Goal: Information Seeking & Learning: Learn about a topic

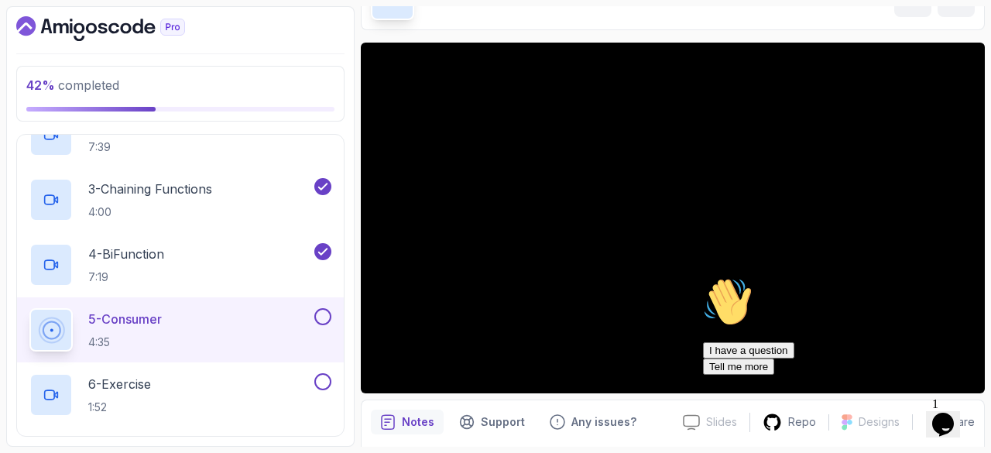
scroll to position [247, 0]
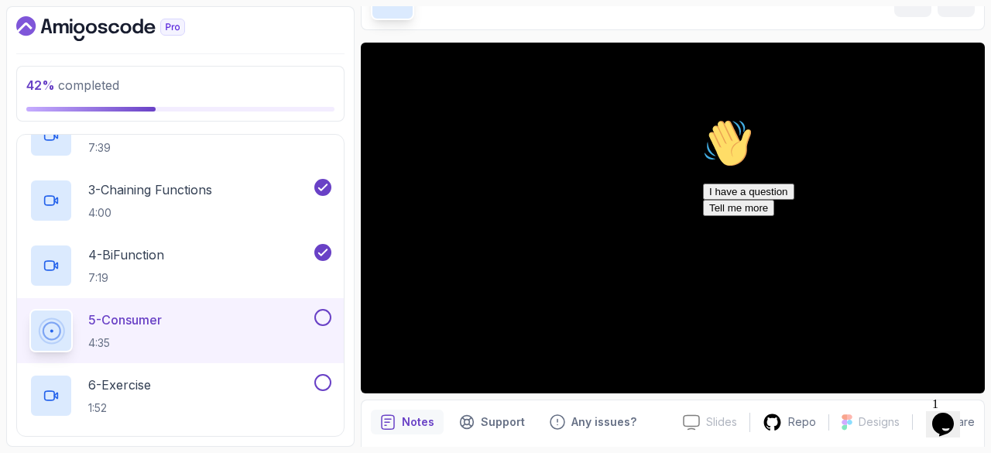
click at [703, 119] on icon "Chat attention grabber" at bounding box center [703, 119] width 0 height 0
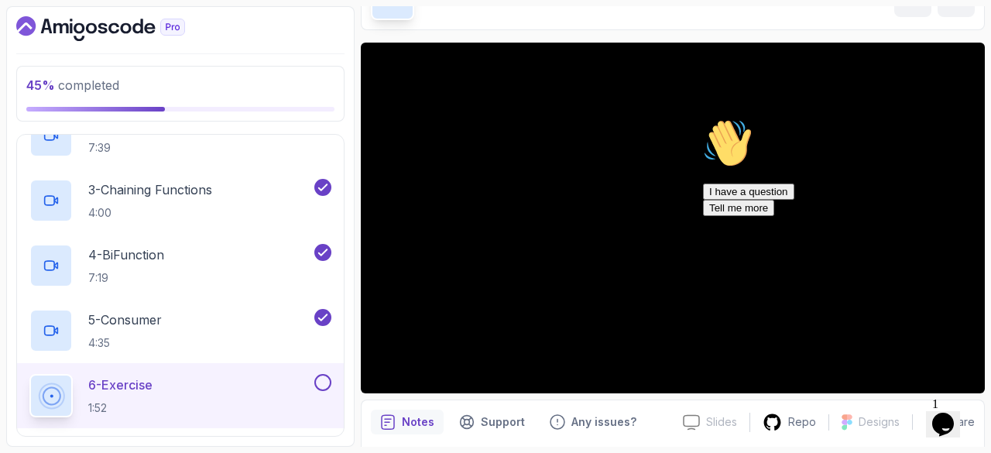
click at [703, 119] on icon "Chat attention grabber" at bounding box center [703, 119] width 0 height 0
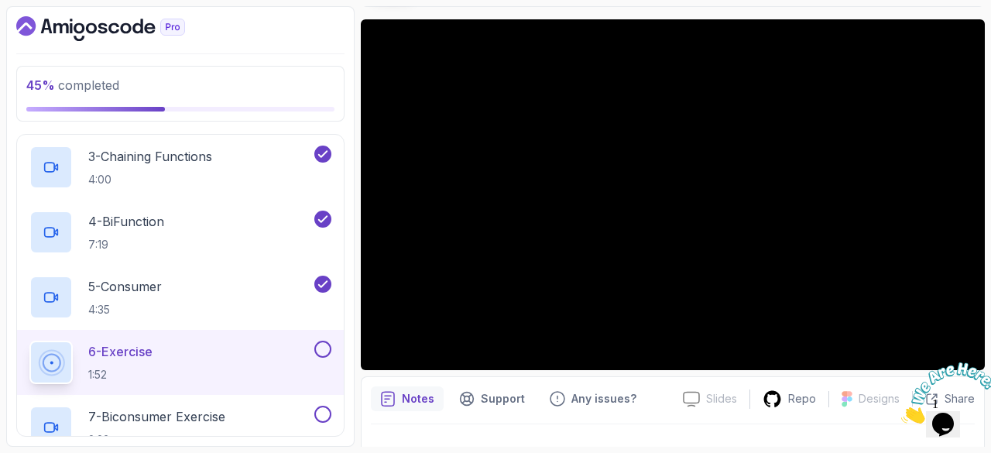
scroll to position [277, 0]
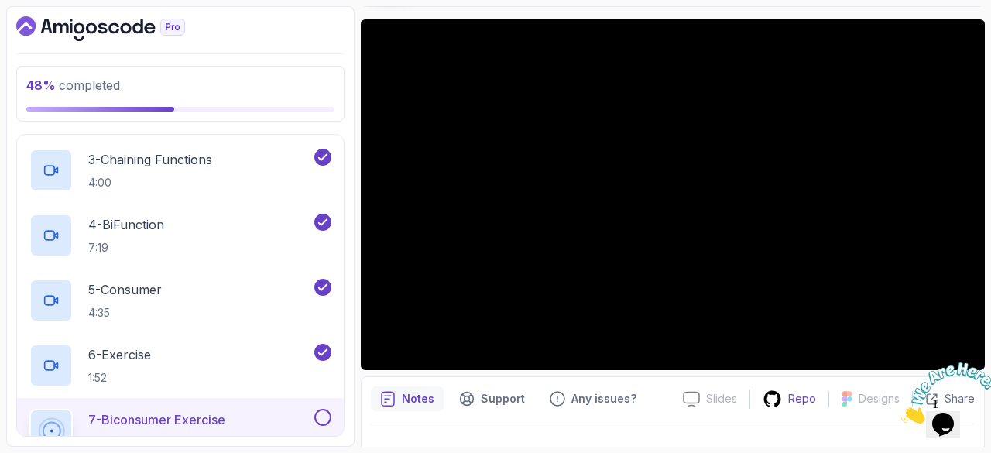
click at [782, 400] on icon at bounding box center [773, 398] width 17 height 16
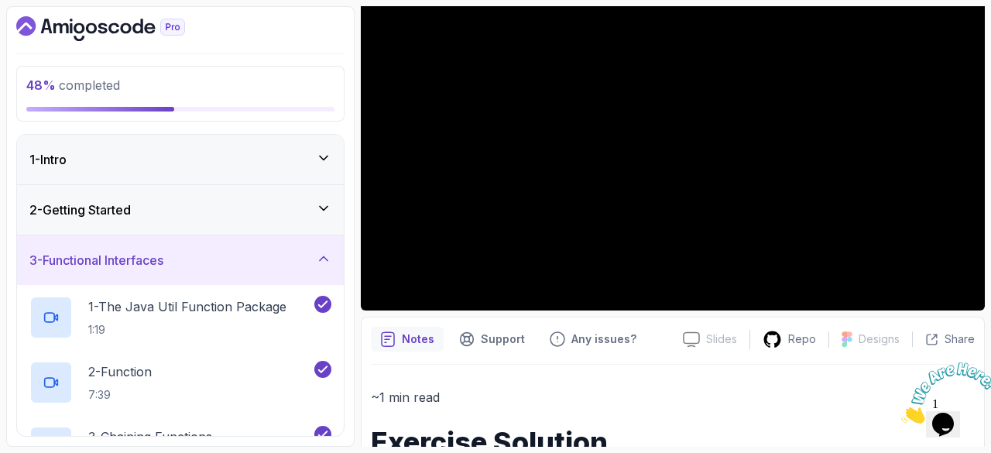
click at [256, 155] on div "1 - Intro" at bounding box center [180, 159] width 302 height 19
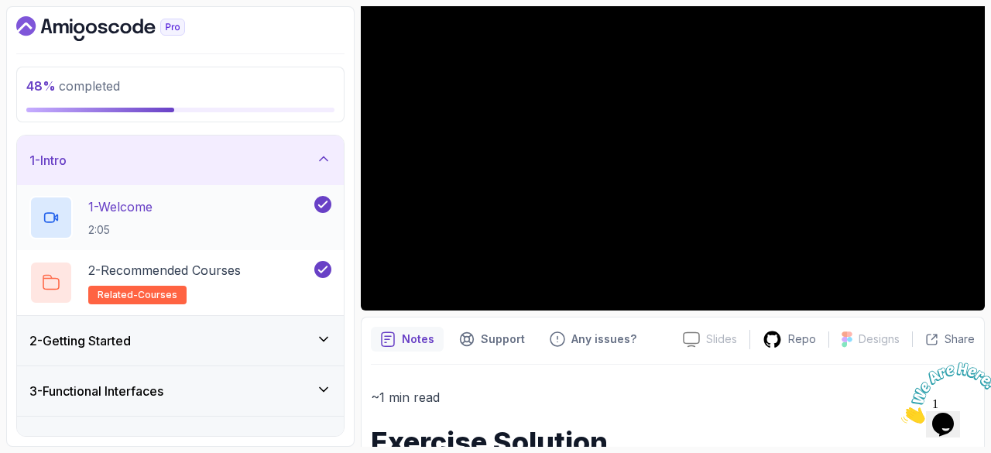
click at [217, 205] on div "1 - Welcome 2:05" at bounding box center [170, 217] width 282 height 43
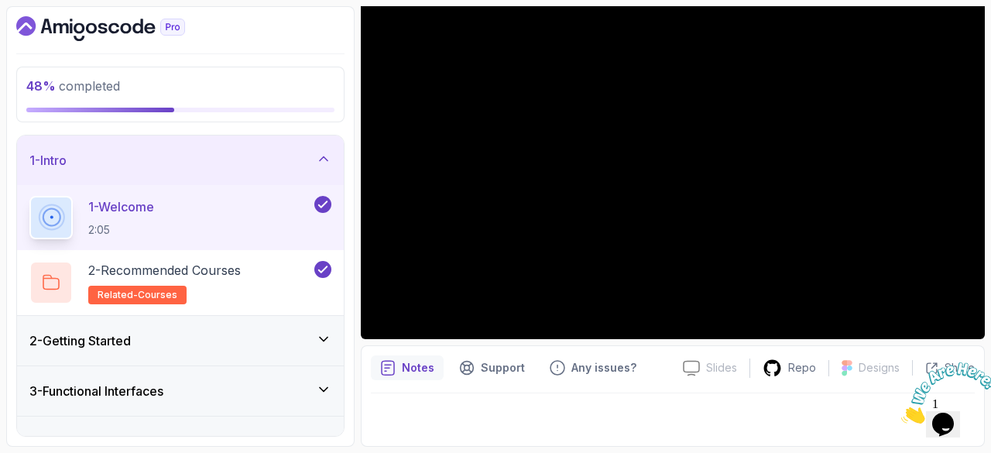
scroll to position [149, 0]
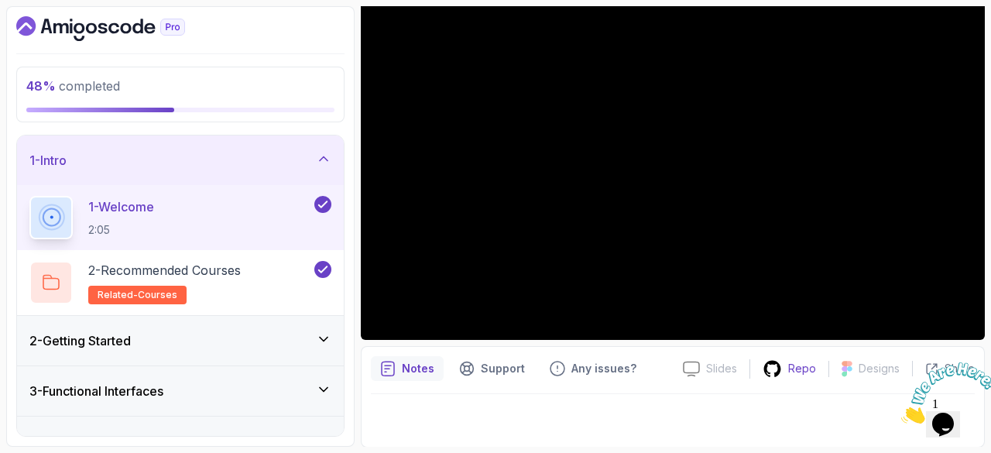
click at [792, 362] on p "Repo" at bounding box center [803, 368] width 28 height 15
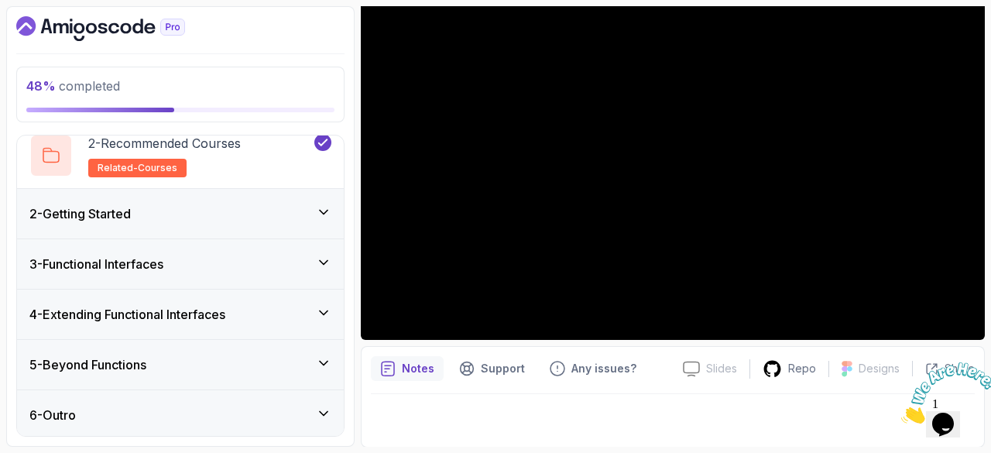
click at [295, 356] on div "5 - Beyond Functions" at bounding box center [180, 365] width 302 height 19
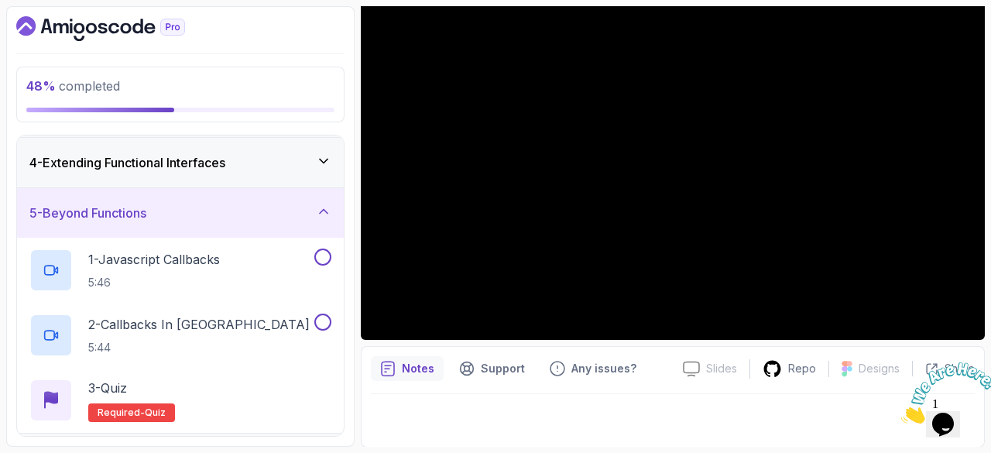
scroll to position [0, 0]
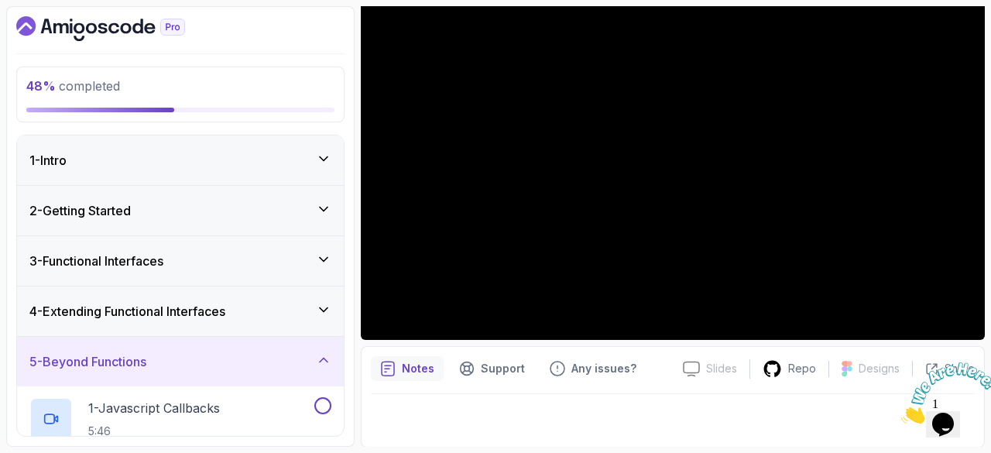
click at [902, 413] on icon "Close" at bounding box center [902, 419] width 0 height 13
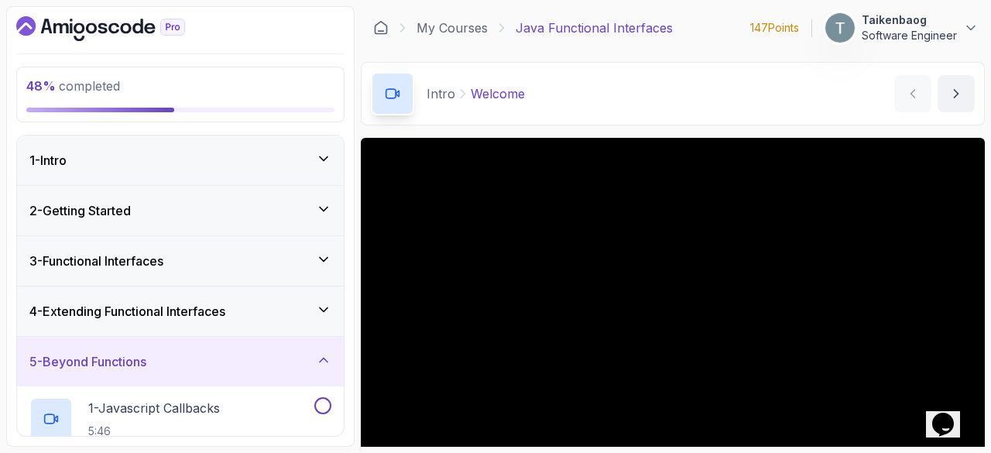
scroll to position [149, 0]
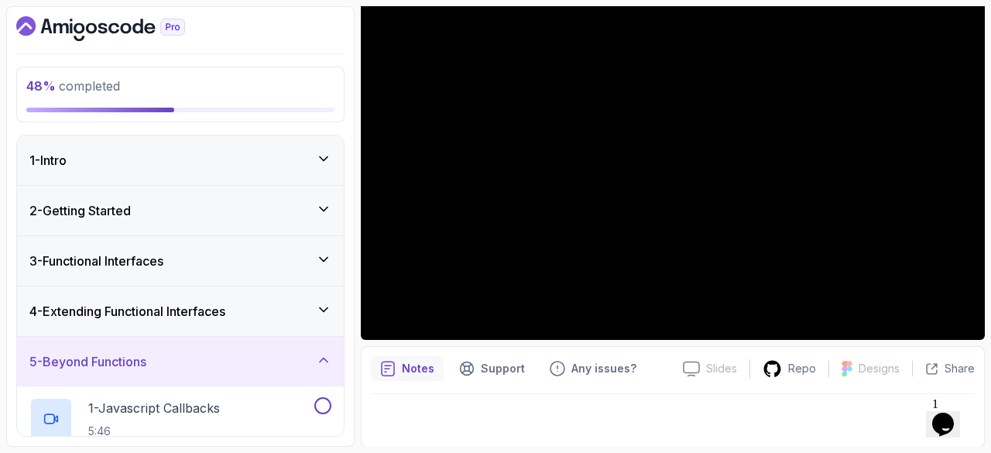
click at [327, 359] on icon at bounding box center [324, 360] width 8 height 4
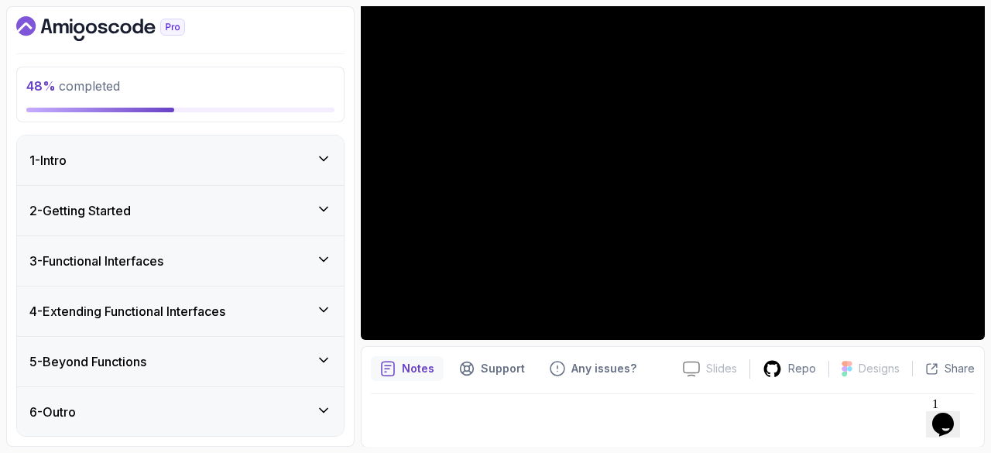
click at [318, 304] on icon at bounding box center [323, 309] width 15 height 15
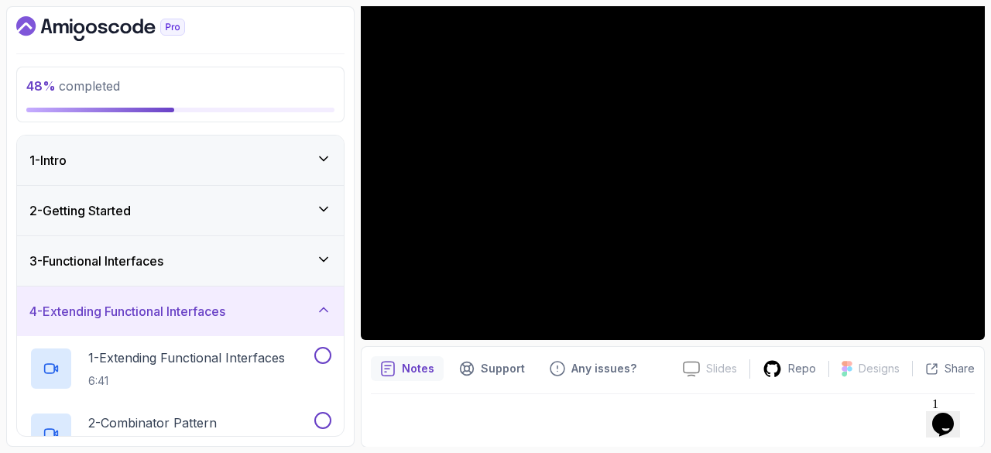
click at [318, 304] on icon at bounding box center [323, 309] width 15 height 15
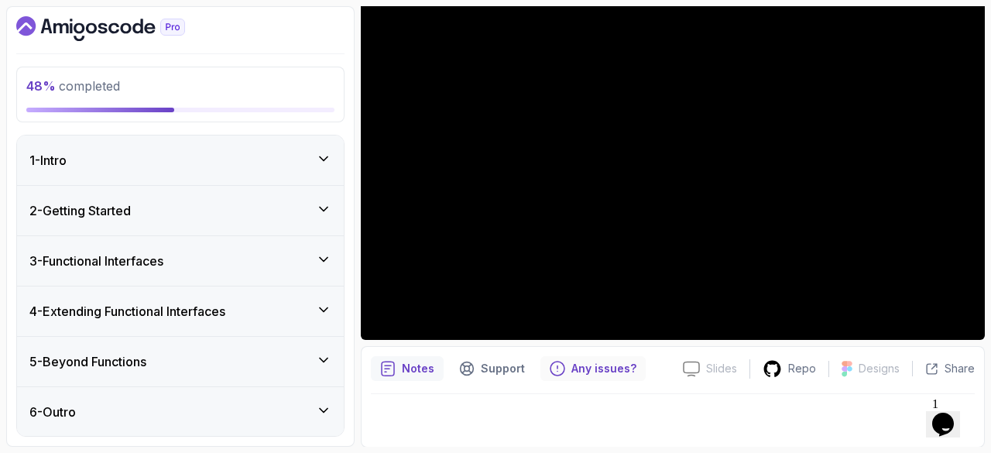
click at [593, 369] on p "Any issues?" at bounding box center [604, 368] width 65 height 15
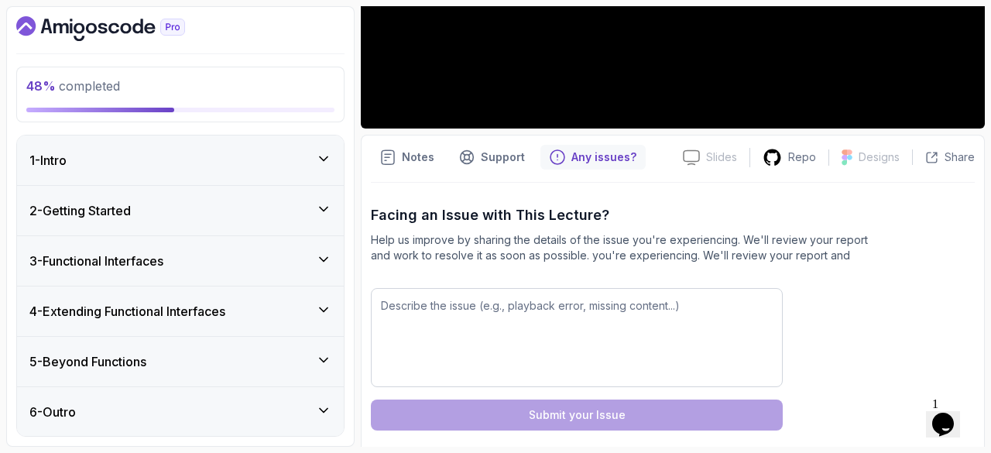
scroll to position [375, 0]
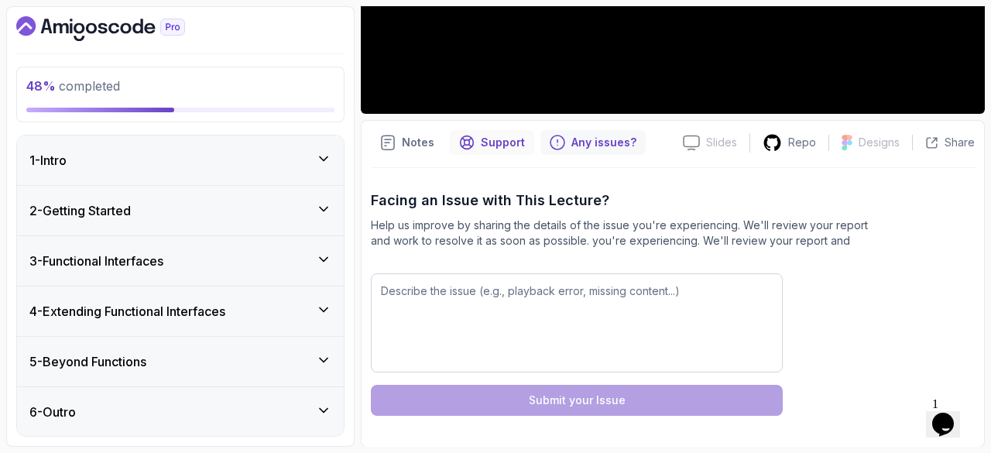
click at [493, 142] on p "Support" at bounding box center [503, 142] width 44 height 15
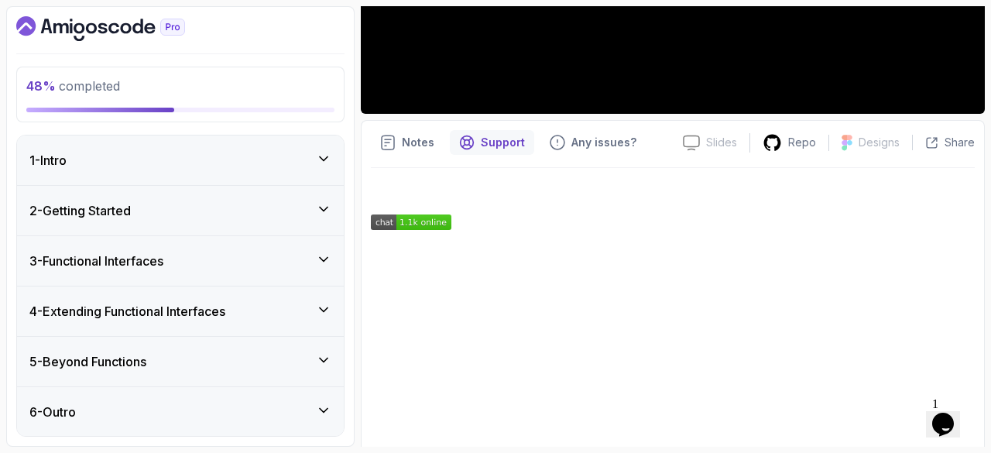
scroll to position [446, 0]
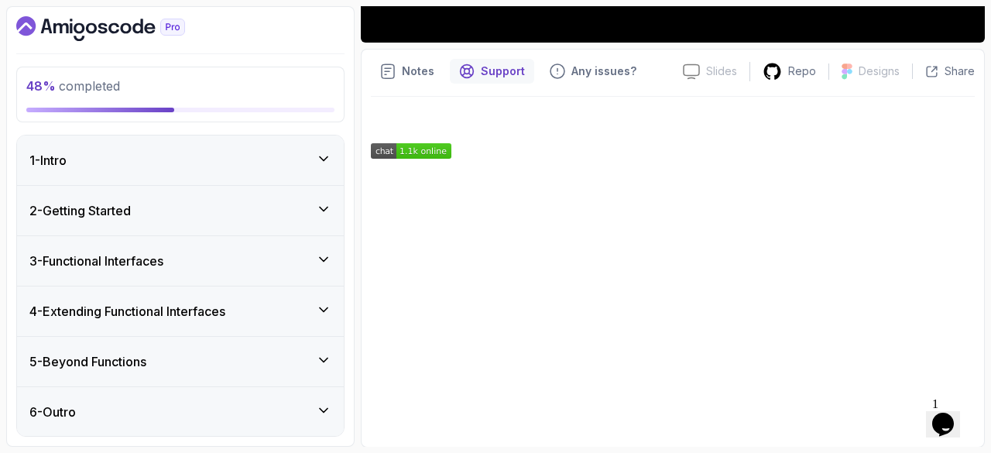
click at [668, 144] on link at bounding box center [673, 150] width 604 height 15
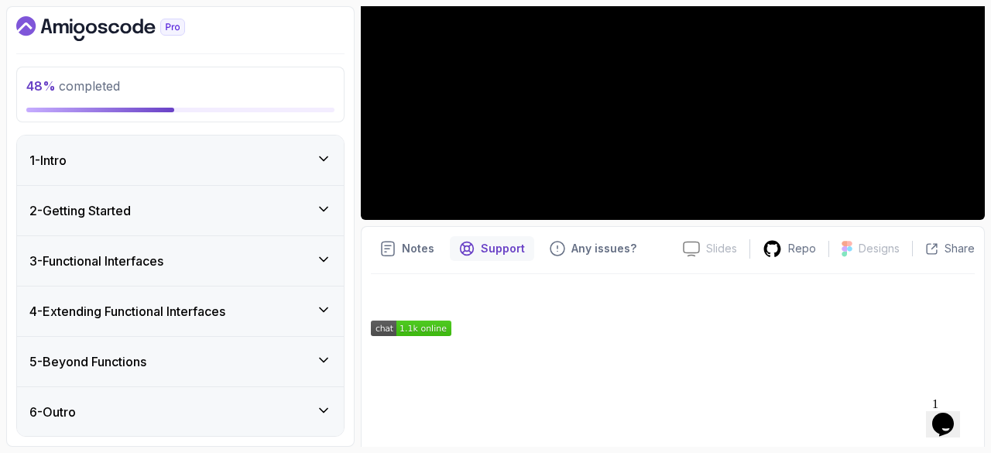
scroll to position [266, 0]
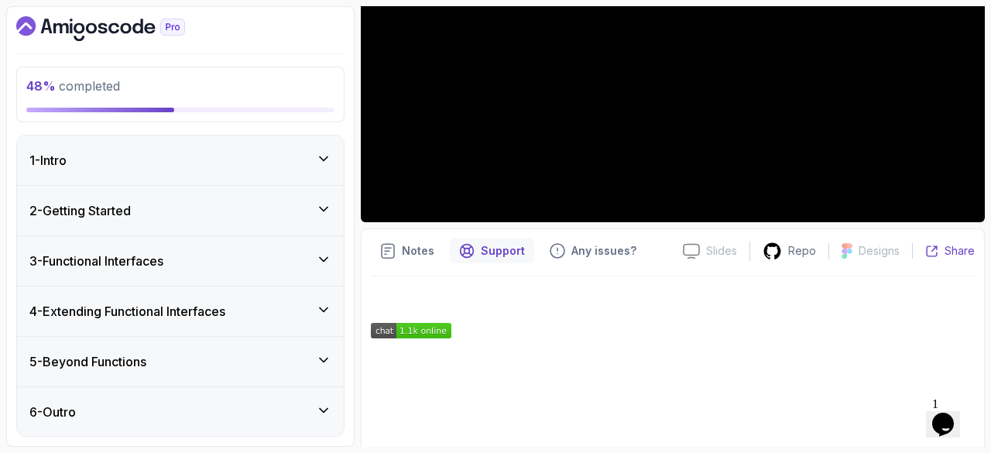
click at [930, 246] on icon at bounding box center [932, 251] width 10 height 10
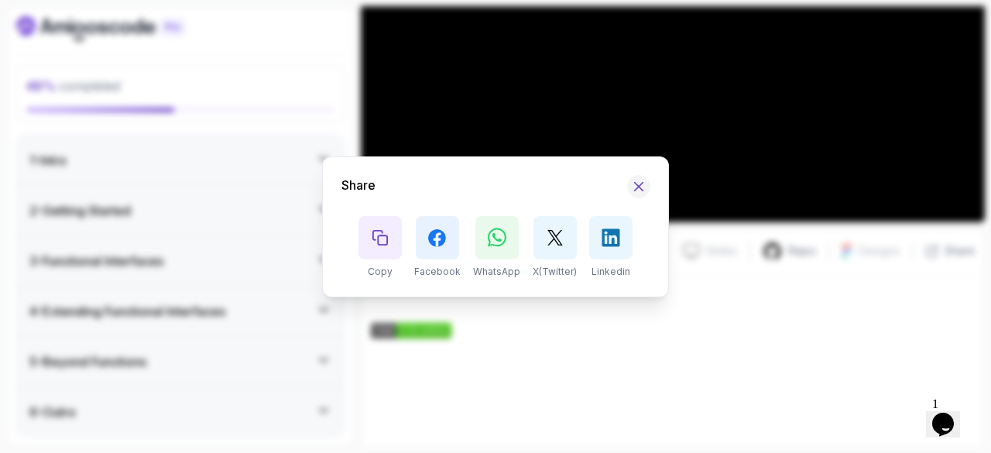
click at [637, 187] on icon "Hide Share modal" at bounding box center [639, 186] width 9 height 9
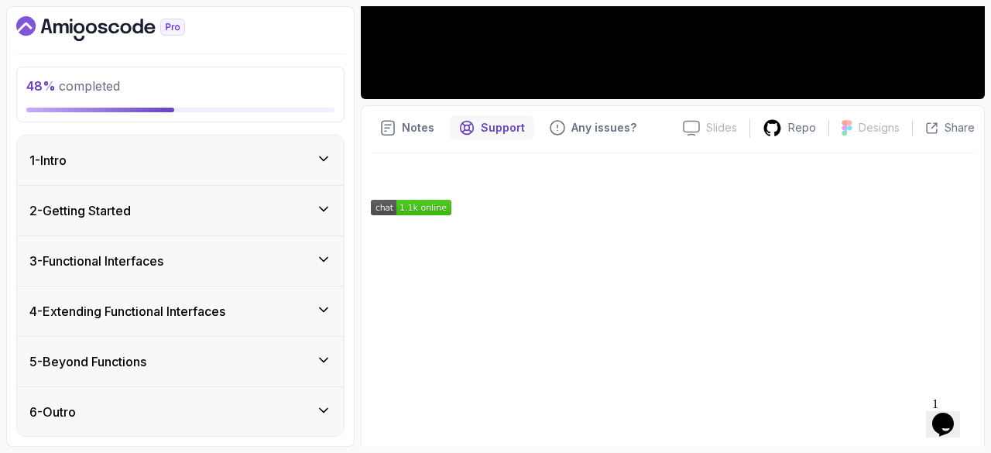
scroll to position [393, 0]
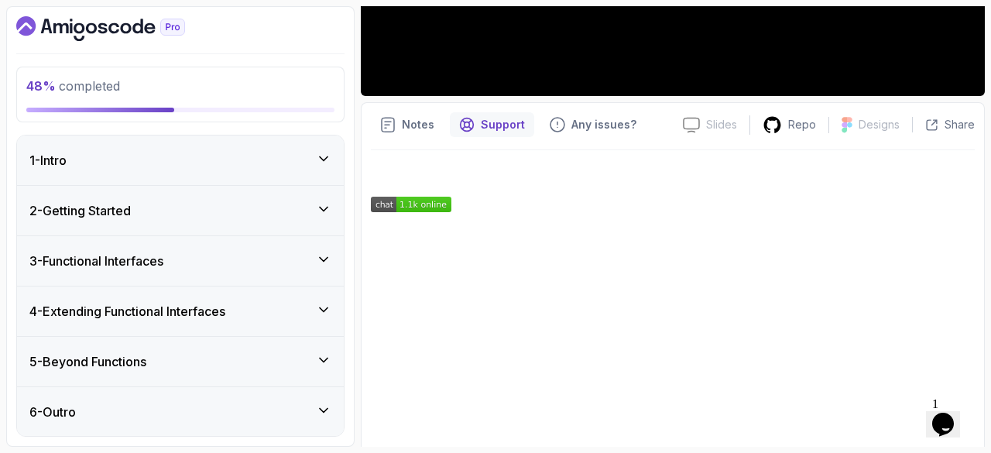
click at [304, 253] on div "3 - Functional Interfaces" at bounding box center [180, 261] width 302 height 19
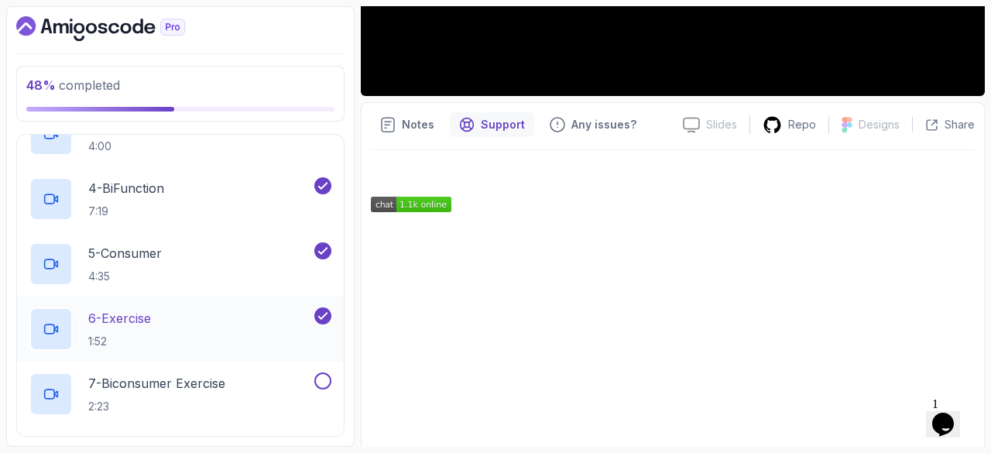
scroll to position [308, 0]
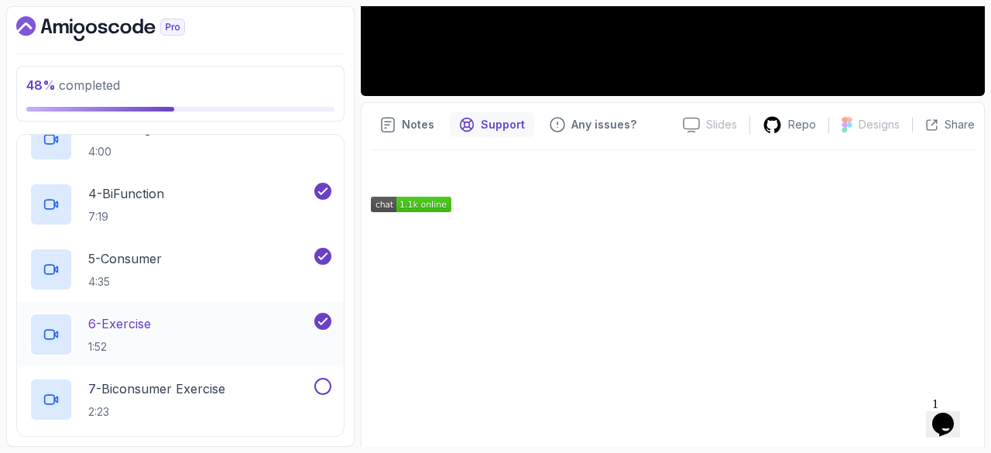
click at [229, 323] on div "6 - Exercise 1:52" at bounding box center [170, 334] width 282 height 43
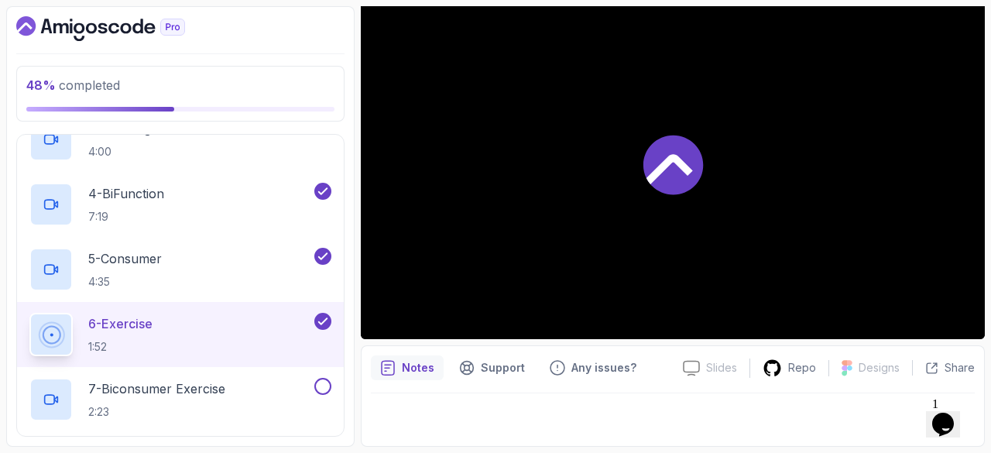
scroll to position [393, 0]
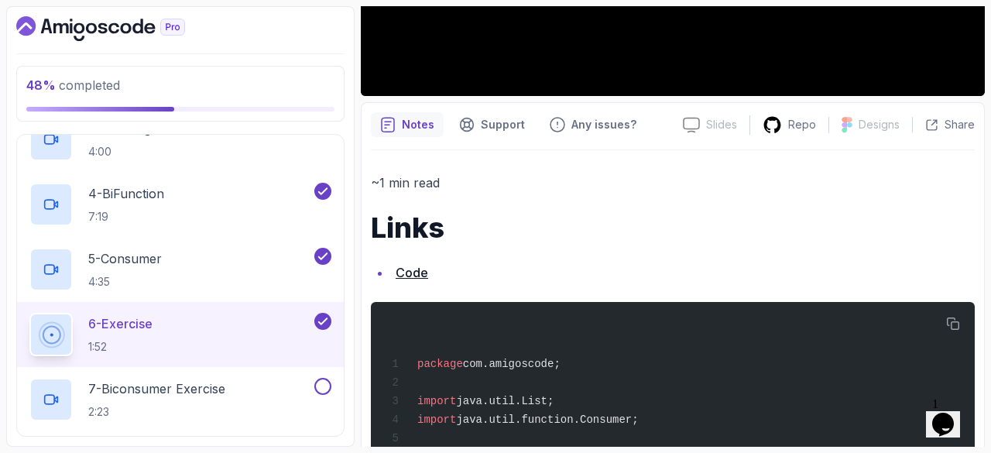
click at [229, 323] on div "6 - Exercise 1:52" at bounding box center [170, 334] width 282 height 43
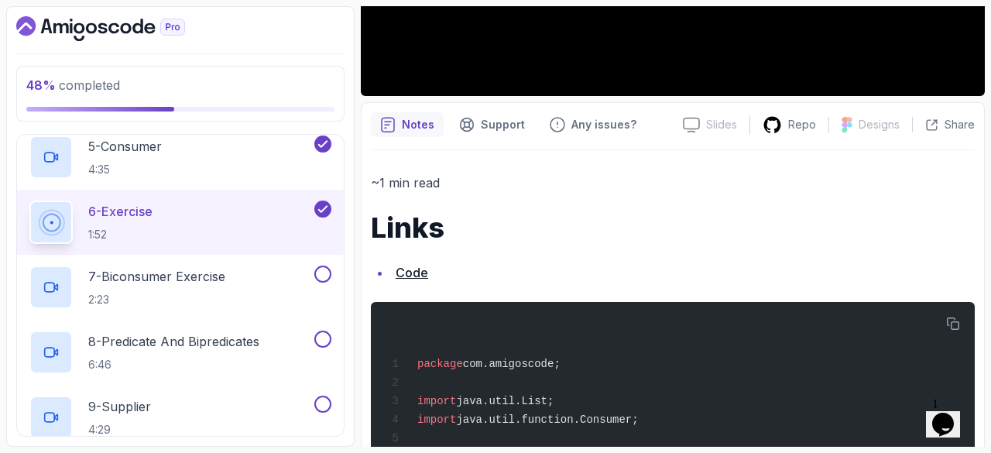
scroll to position [424, 0]
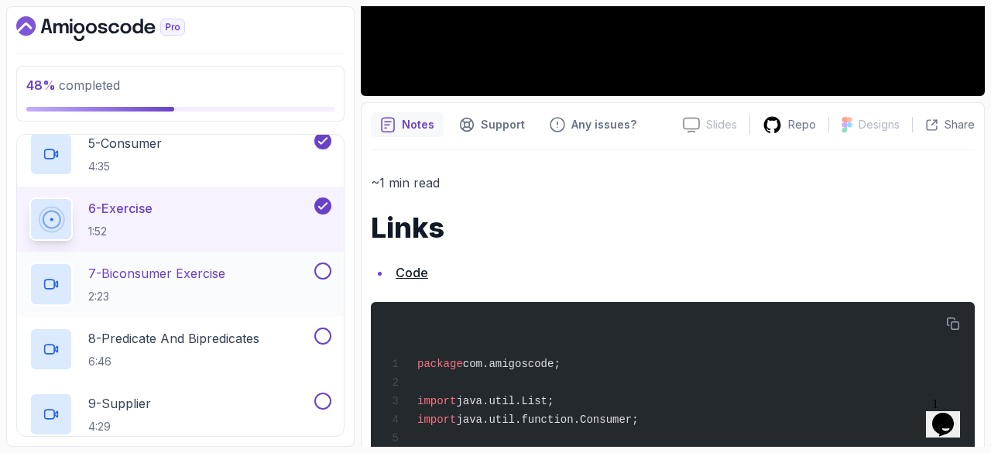
click at [259, 270] on div "7 - Biconsumer Exercise 2:23" at bounding box center [170, 284] width 282 height 43
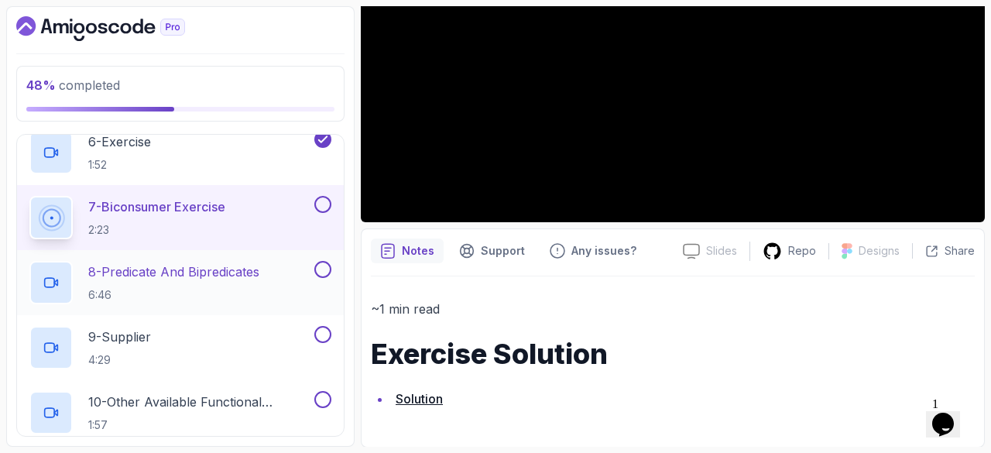
scroll to position [498, 0]
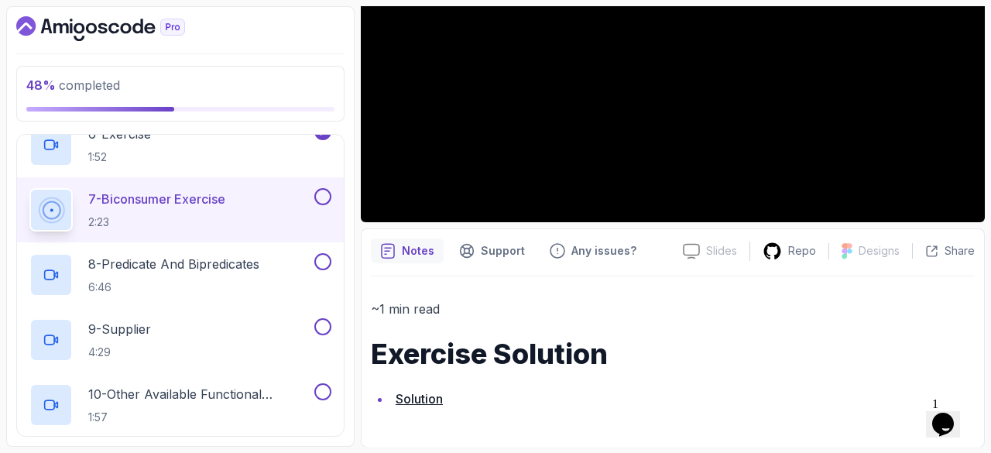
click at [425, 394] on link "Solution" at bounding box center [419, 398] width 47 height 15
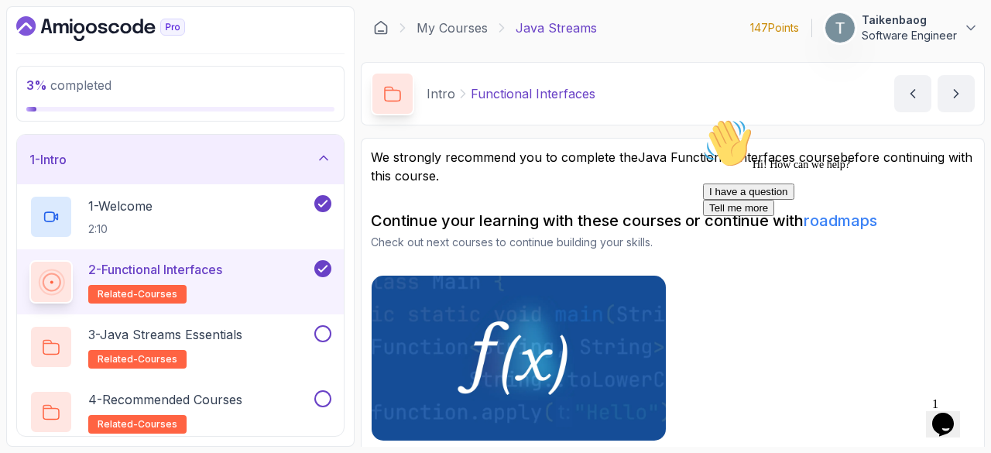
click at [332, 156] on icon at bounding box center [323, 157] width 15 height 15
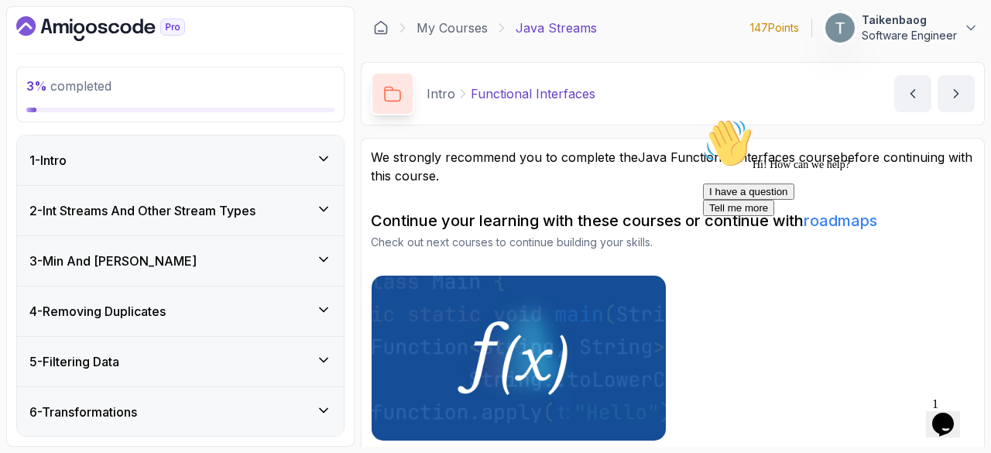
scroll to position [17, 0]
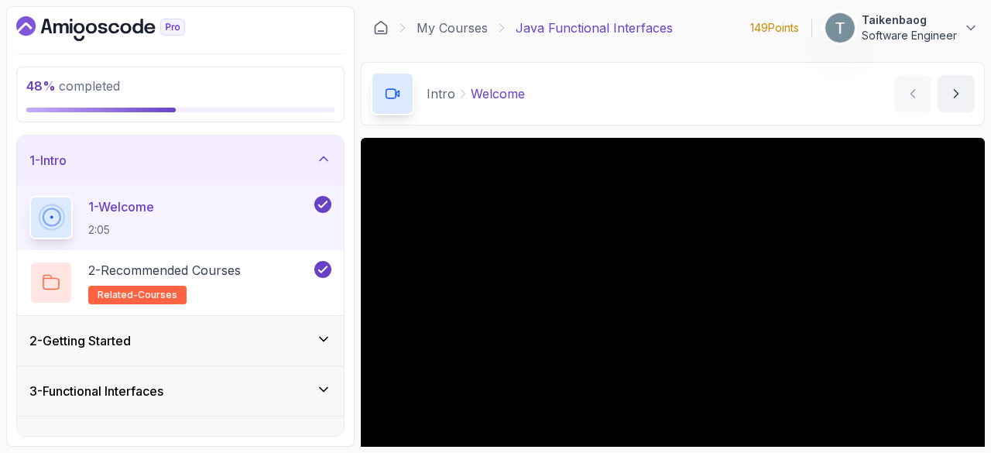
click at [327, 156] on icon at bounding box center [323, 158] width 15 height 15
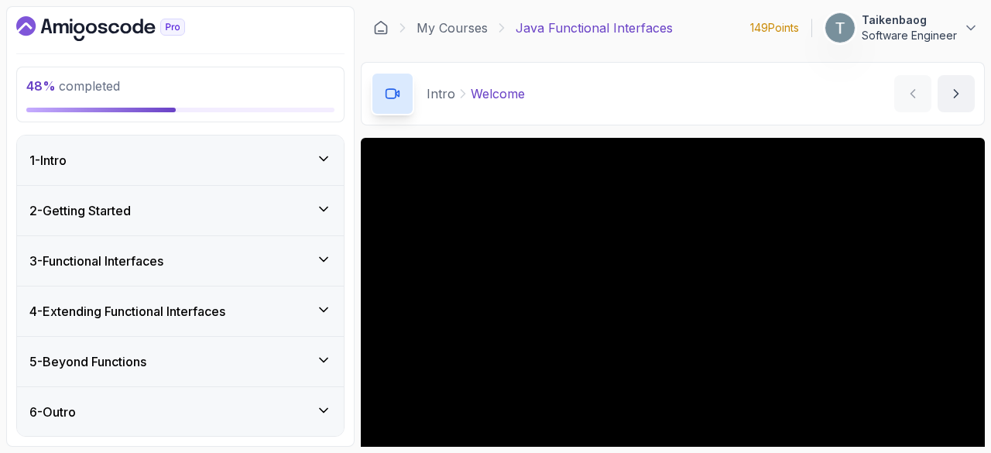
click at [324, 205] on icon at bounding box center [323, 208] width 15 height 15
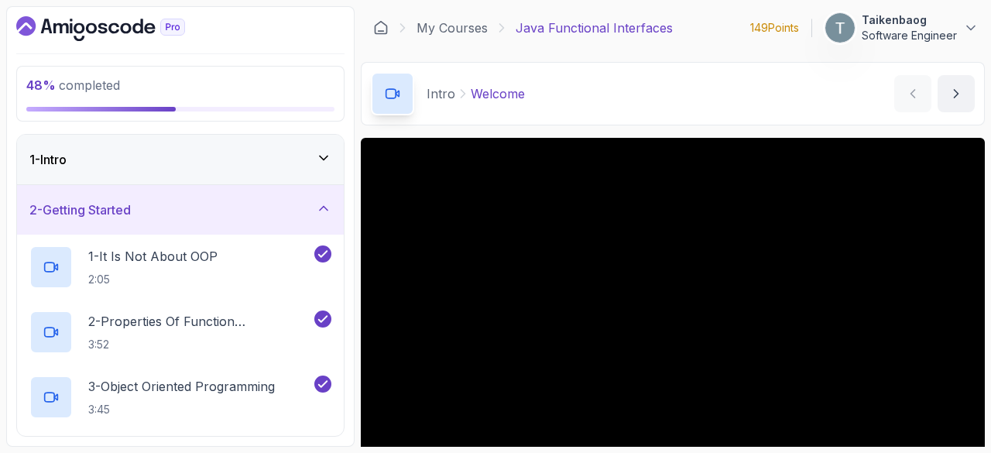
click at [314, 204] on div "2 - Getting Started" at bounding box center [180, 210] width 302 height 19
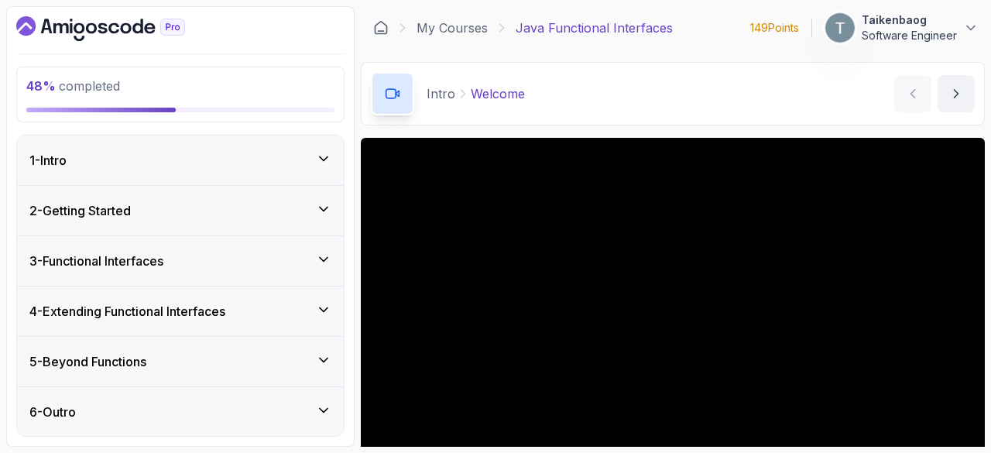
click at [294, 267] on div "3 - Functional Interfaces" at bounding box center [180, 261] width 302 height 19
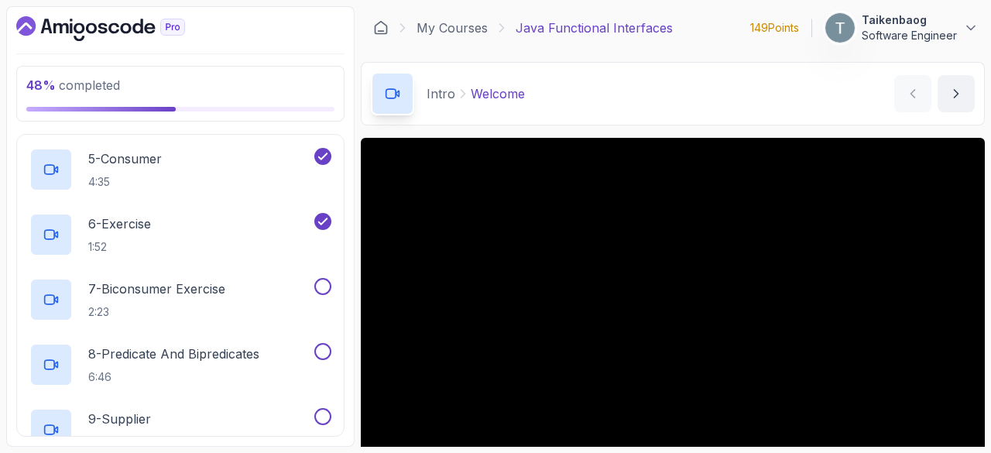
scroll to position [452, 0]
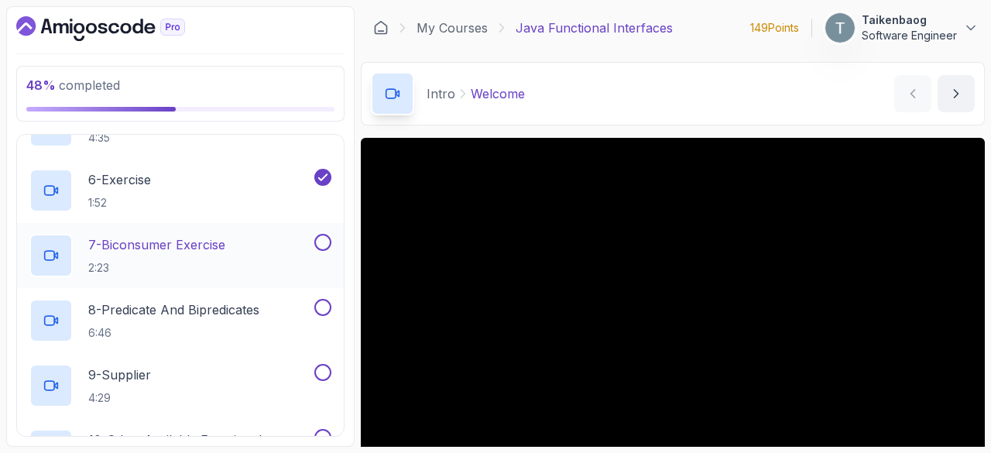
click at [251, 236] on div "7 - Biconsumer Exercise 2:23" at bounding box center [170, 255] width 282 height 43
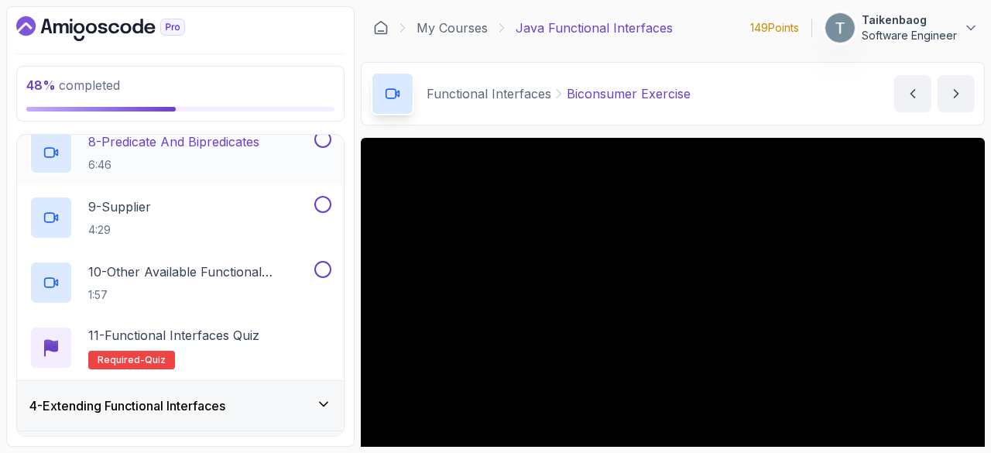
scroll to position [713, 0]
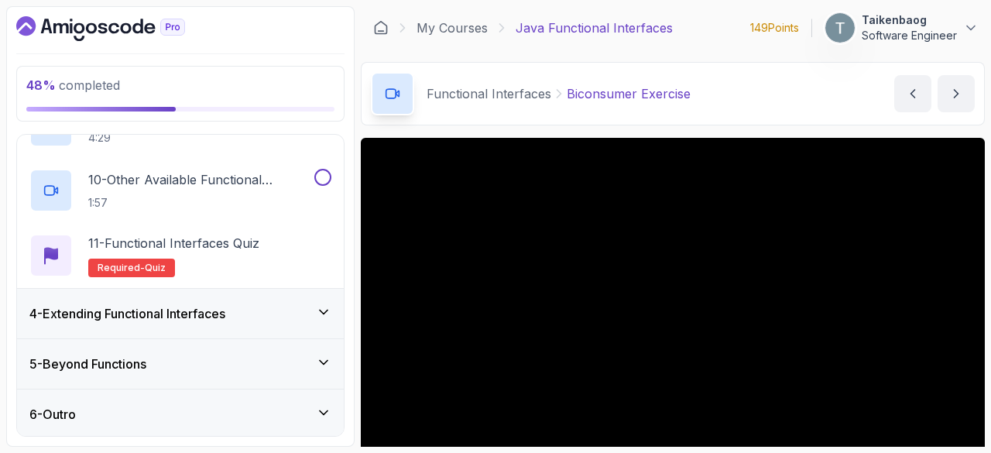
click at [325, 311] on icon at bounding box center [324, 313] width 8 height 4
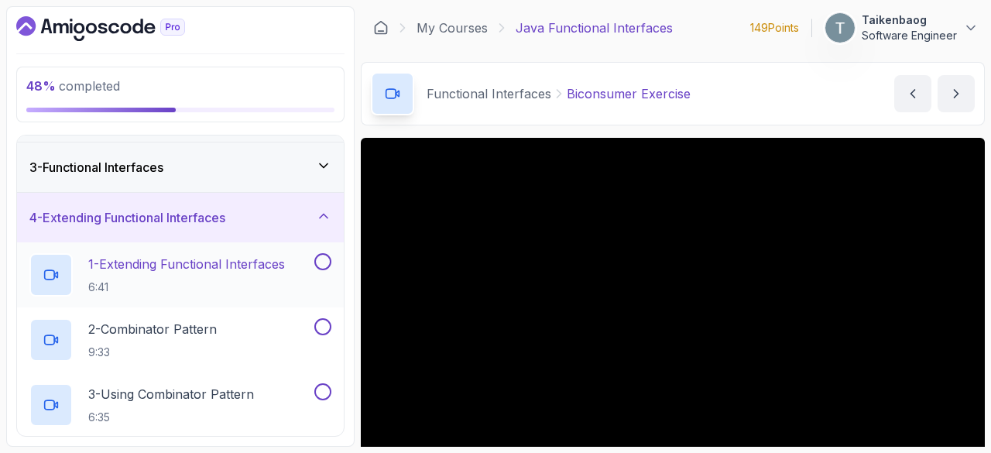
scroll to position [88, 0]
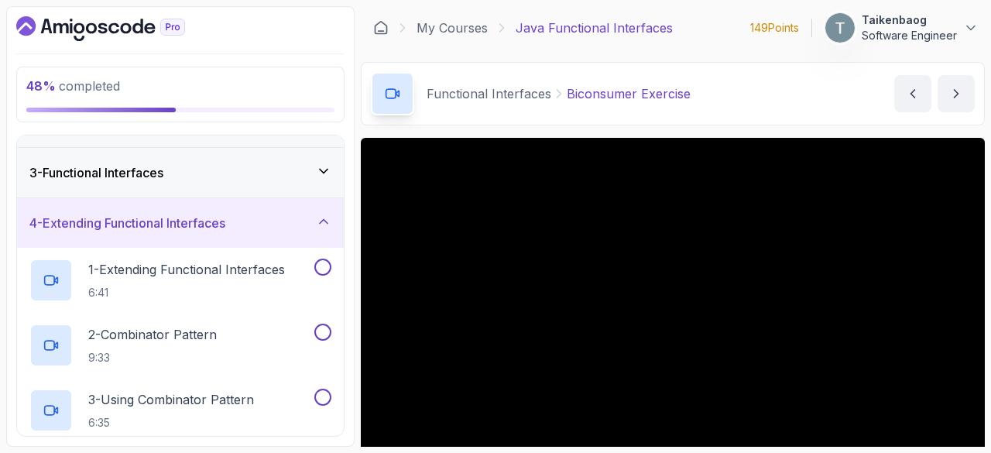
click at [330, 218] on icon at bounding box center [323, 221] width 15 height 15
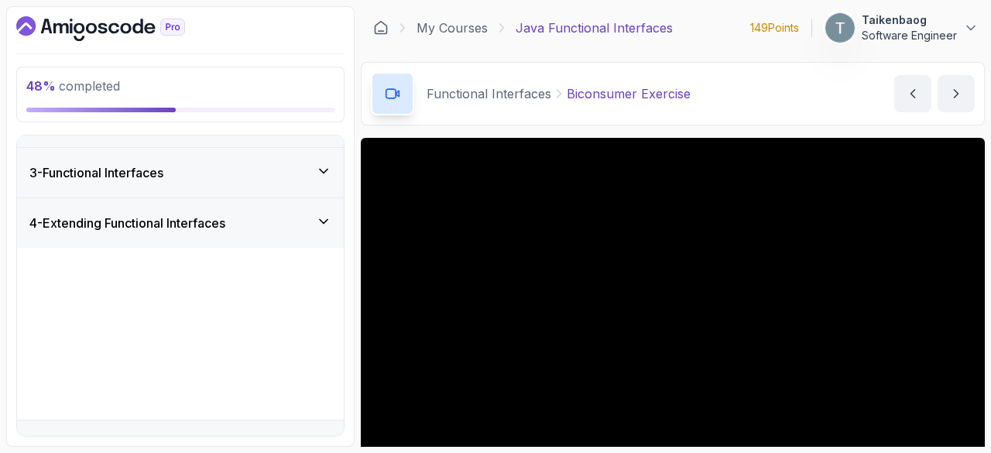
scroll to position [0, 0]
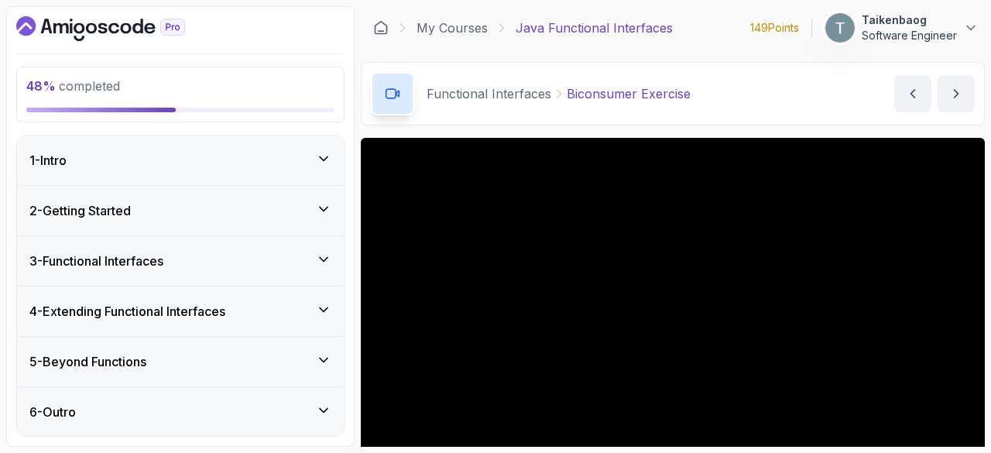
click at [315, 252] on div "3 - Functional Interfaces" at bounding box center [180, 261] width 302 height 19
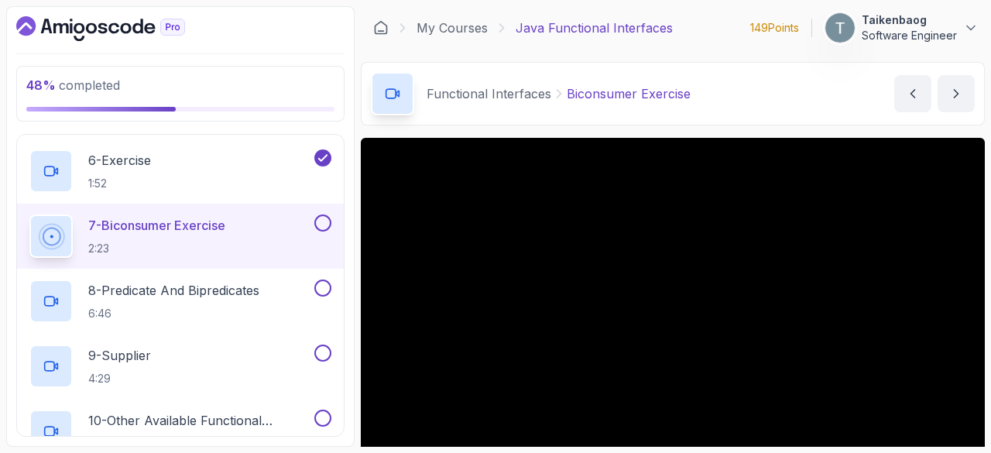
scroll to position [473, 0]
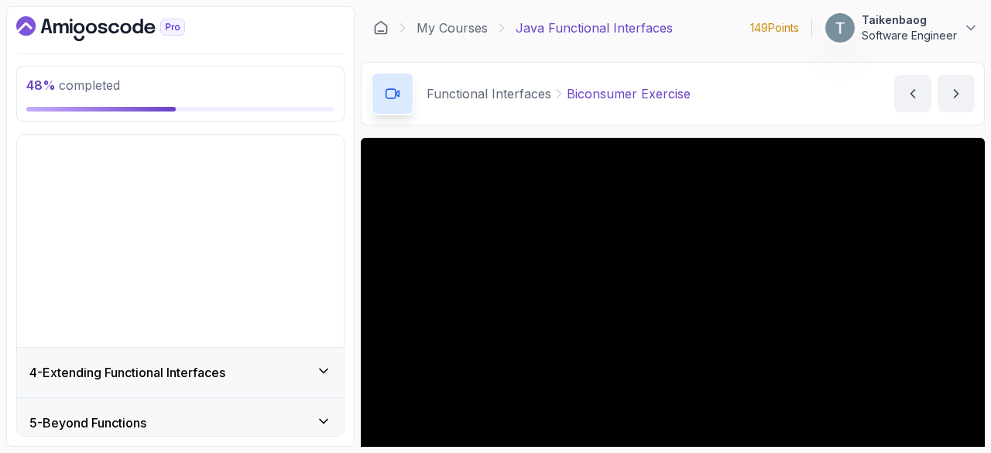
scroll to position [0, 0]
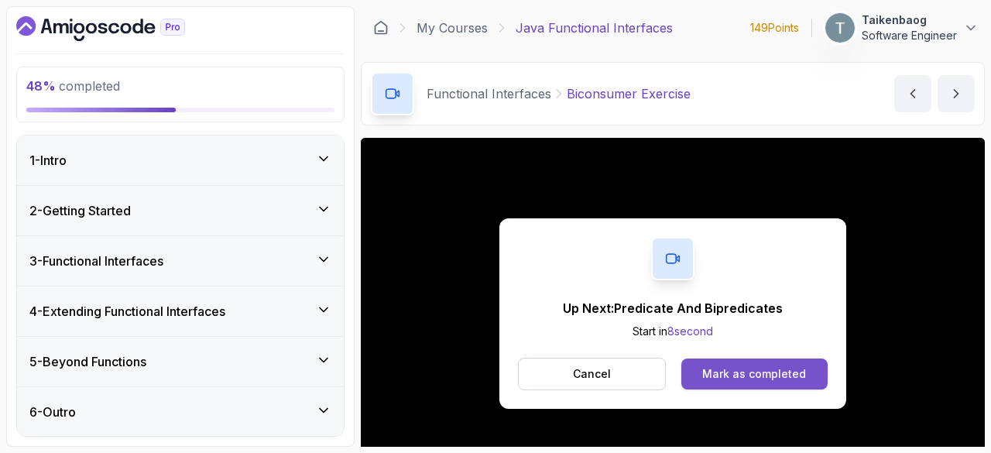
click at [736, 375] on div "Mark as completed" at bounding box center [755, 373] width 104 height 15
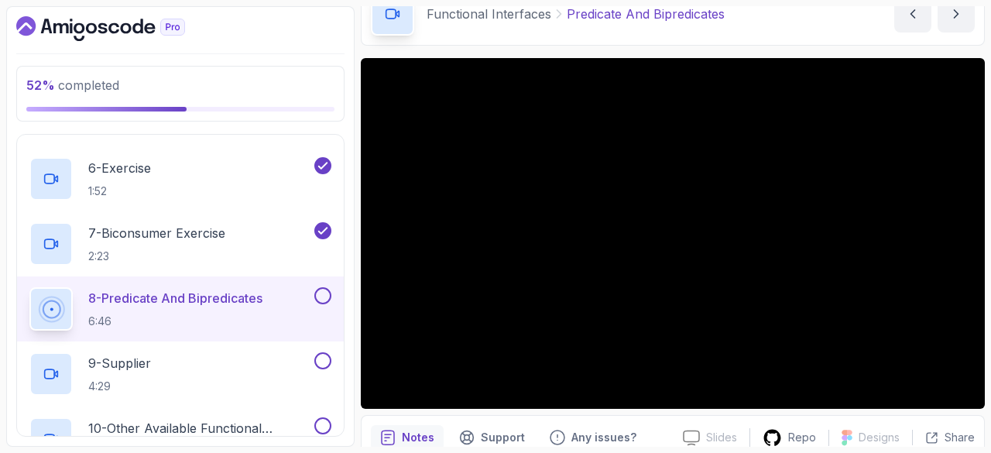
scroll to position [82, 0]
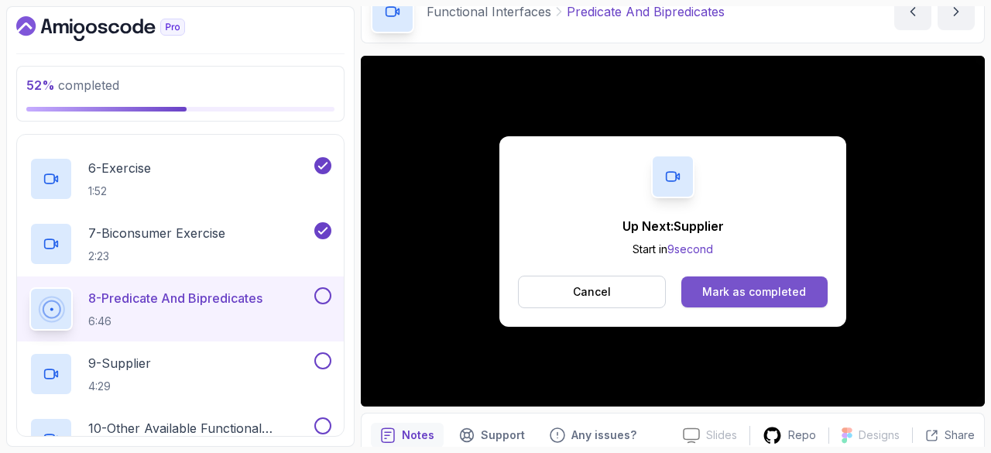
click at [727, 278] on button "Mark as completed" at bounding box center [755, 292] width 146 height 31
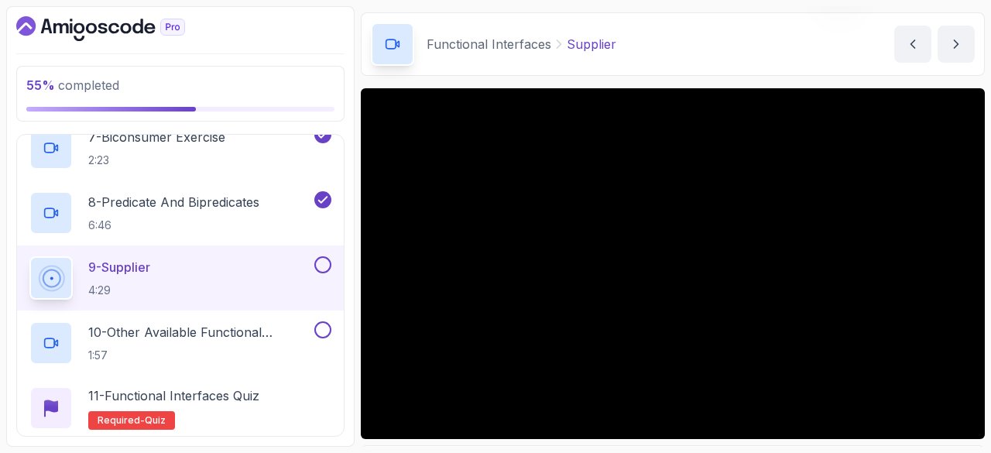
scroll to position [49, 0]
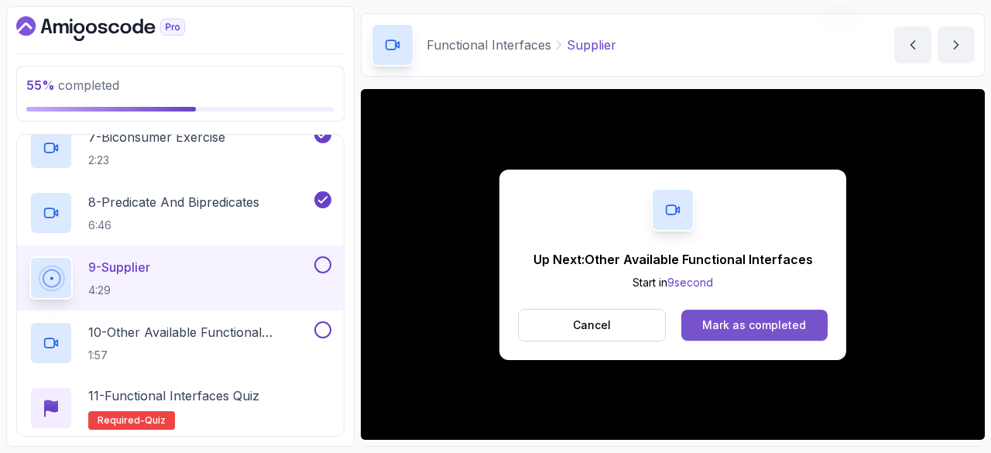
click at [741, 318] on div "Mark as completed" at bounding box center [755, 325] width 104 height 15
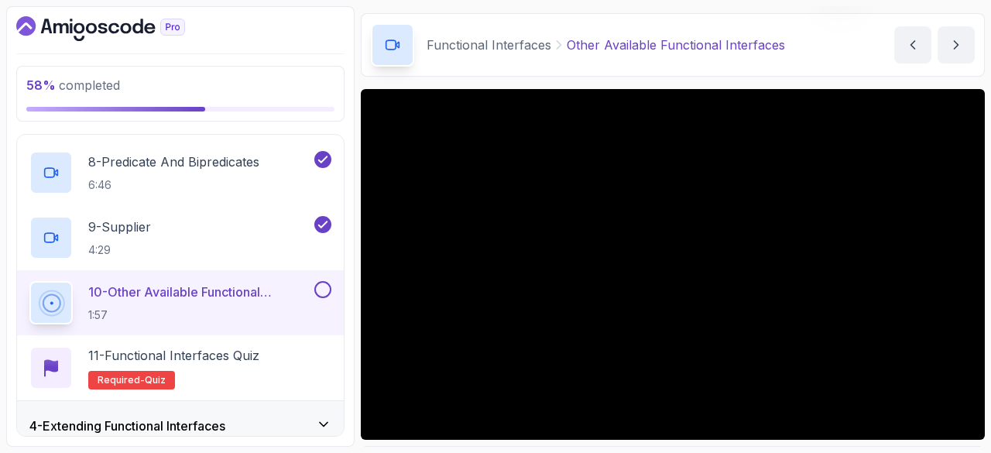
scroll to position [602, 0]
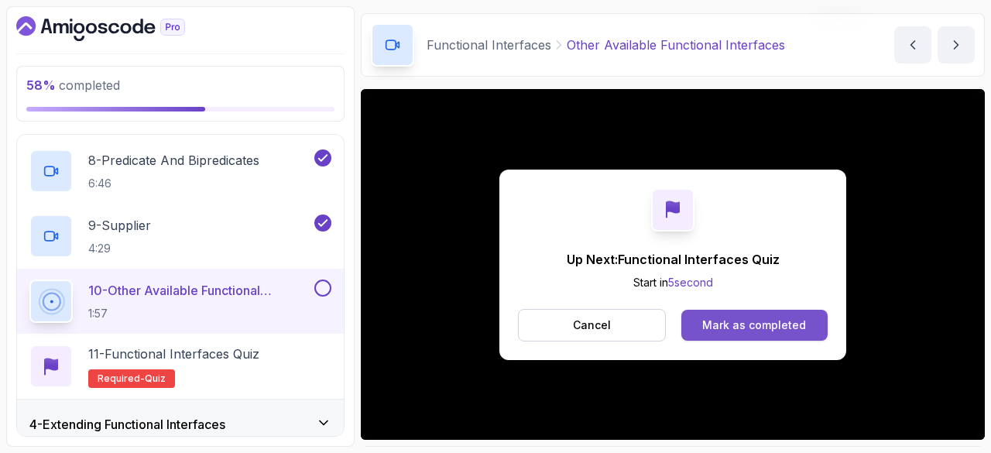
click at [700, 323] on button "Mark as completed" at bounding box center [755, 325] width 146 height 31
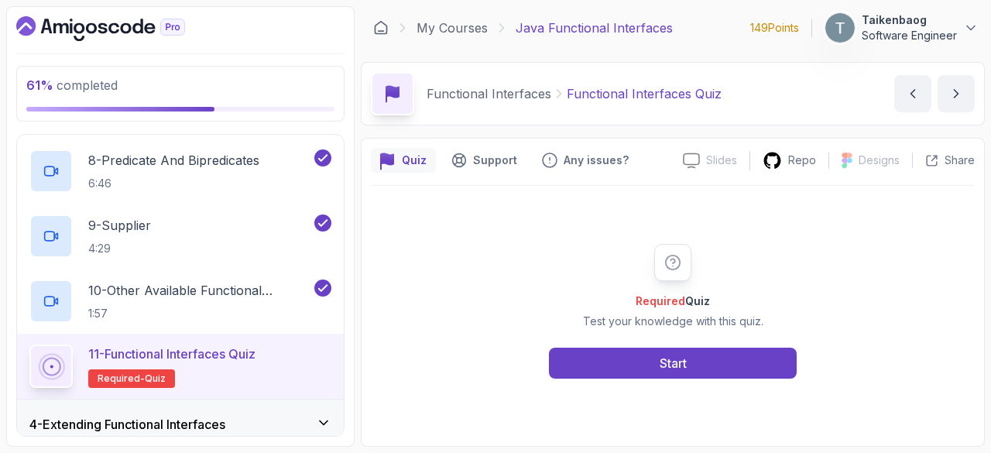
scroll to position [713, 0]
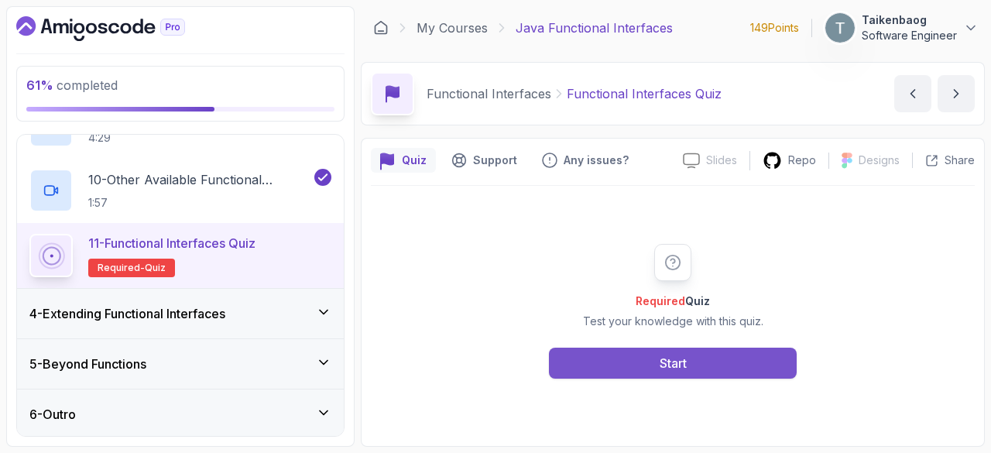
click at [691, 357] on button "Start" at bounding box center [673, 363] width 248 height 31
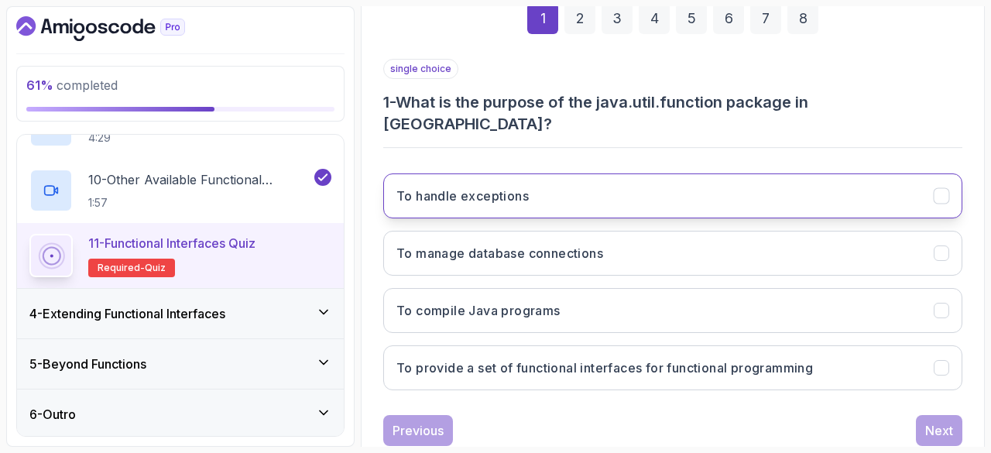
scroll to position [243, 0]
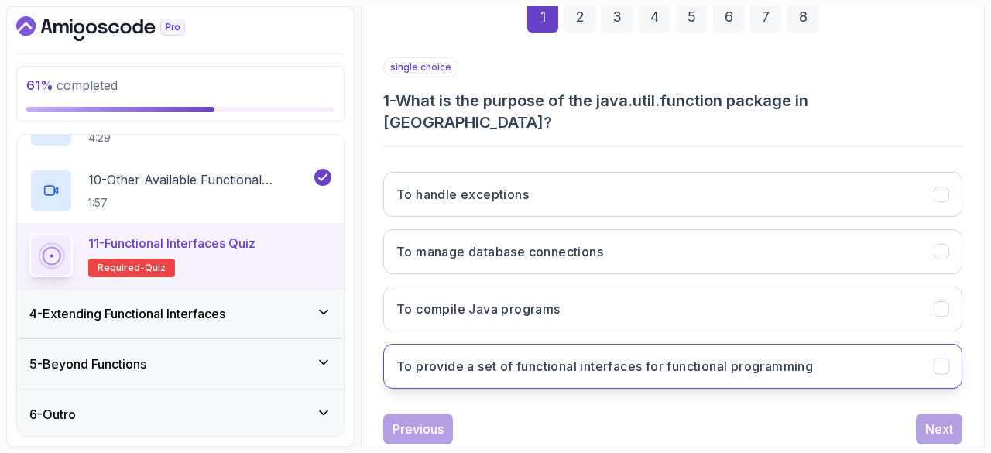
click at [652, 357] on h3 "To provide a set of functional interfaces for functional programming" at bounding box center [605, 366] width 417 height 19
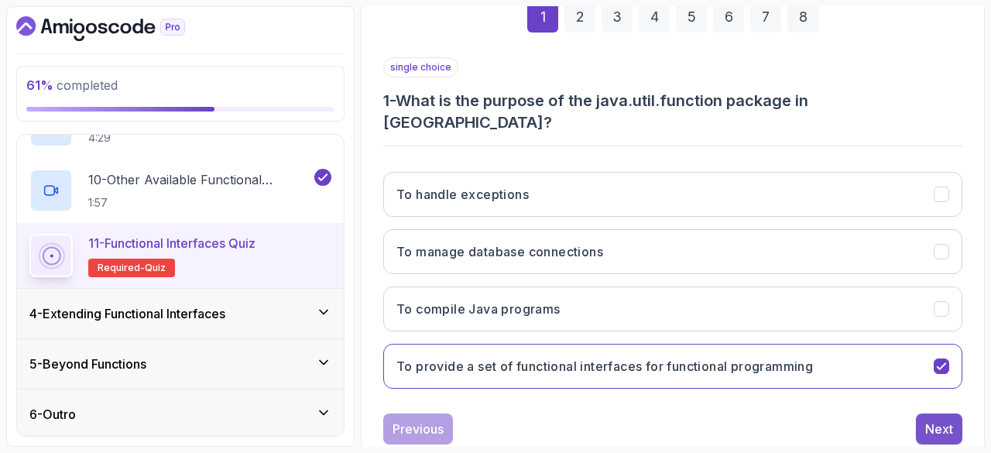
click at [950, 420] on div "Next" at bounding box center [940, 429] width 28 height 19
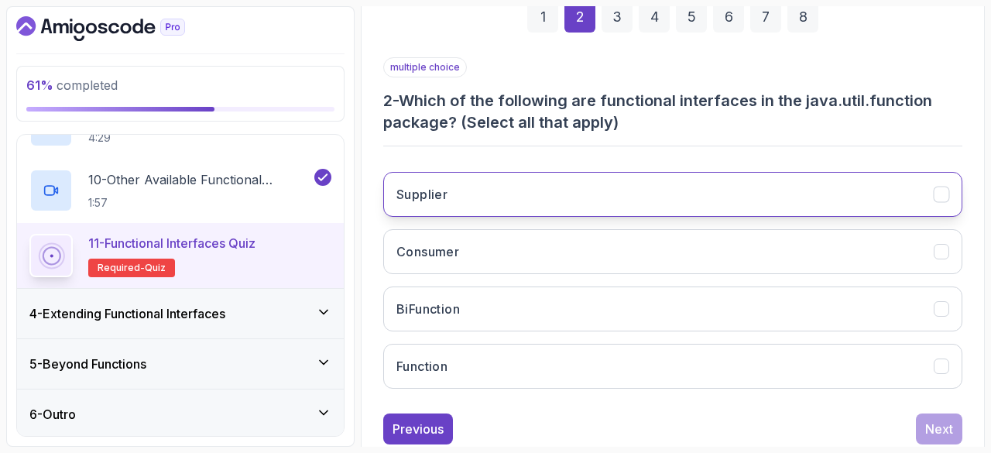
click at [552, 185] on button "Supplier" at bounding box center [672, 194] width 579 height 45
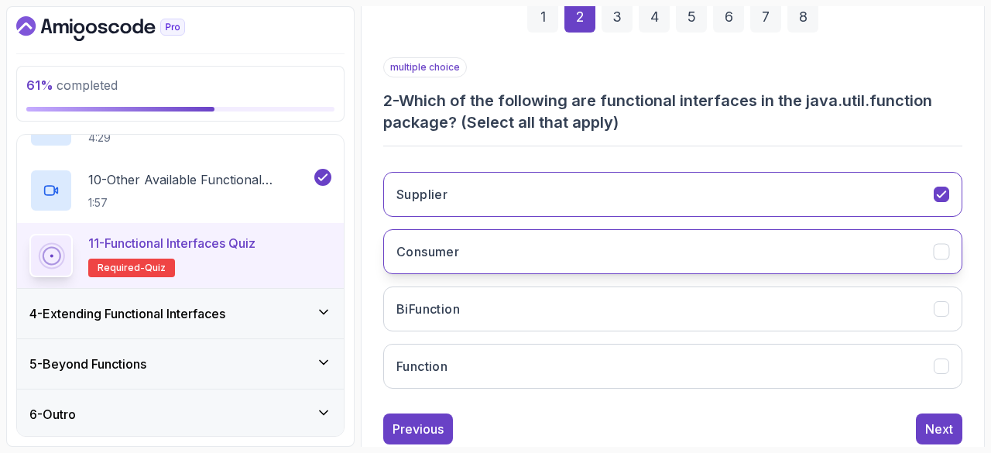
click at [576, 250] on button "Consumer" at bounding box center [672, 251] width 579 height 45
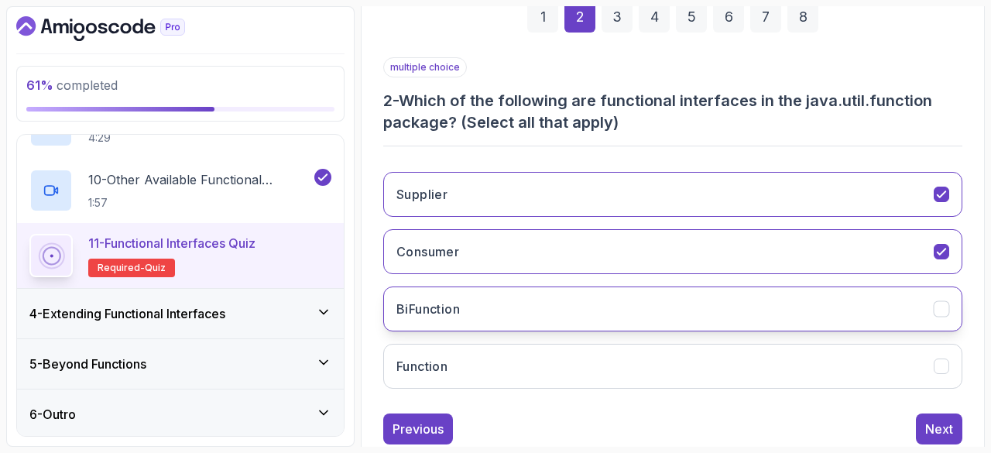
click at [556, 304] on button "BiFunction" at bounding box center [672, 309] width 579 height 45
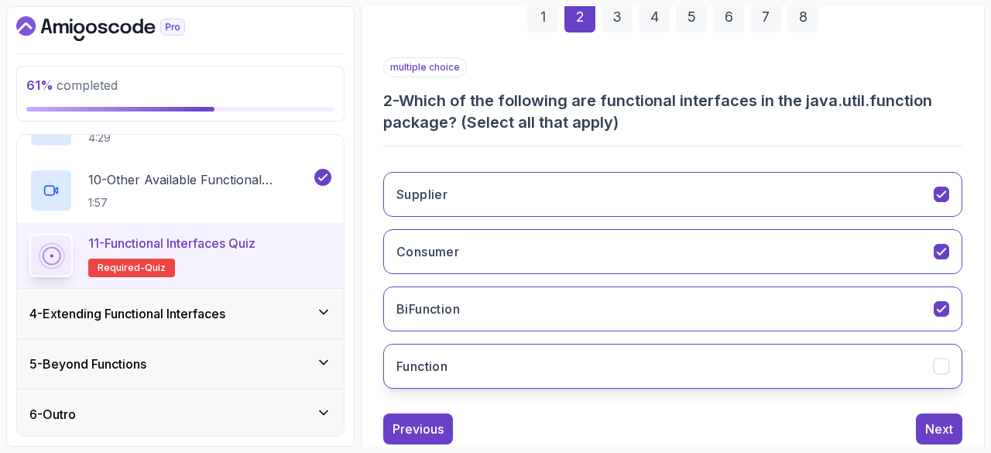
click at [579, 363] on button "Function" at bounding box center [672, 366] width 579 height 45
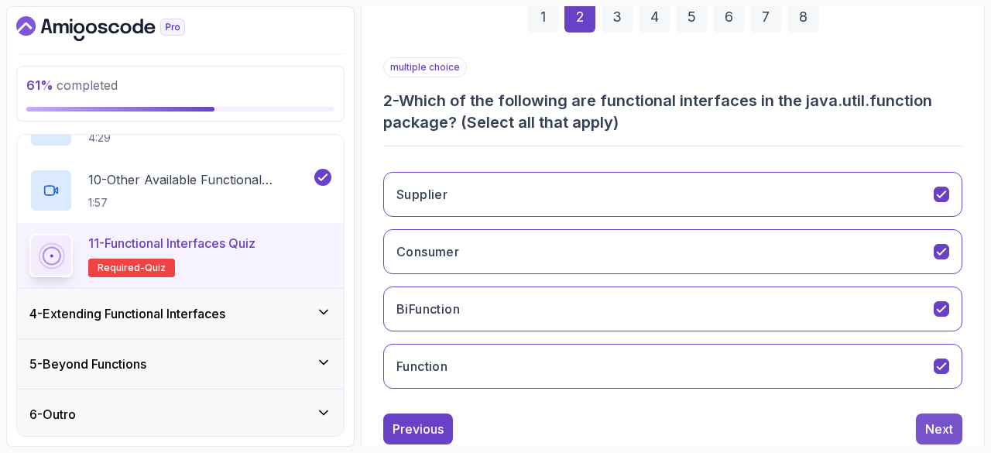
click at [919, 414] on button "Next" at bounding box center [939, 429] width 46 height 31
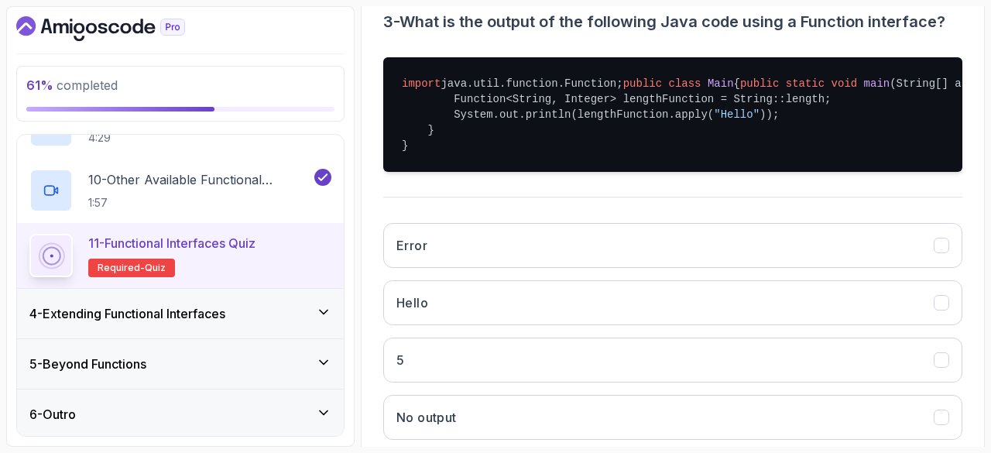
scroll to position [458, 0]
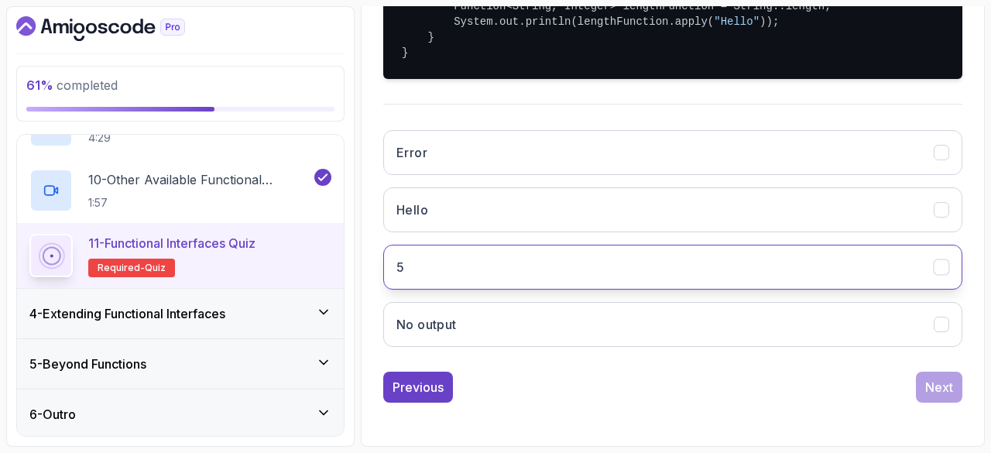
click at [721, 277] on button "5" at bounding box center [672, 267] width 579 height 45
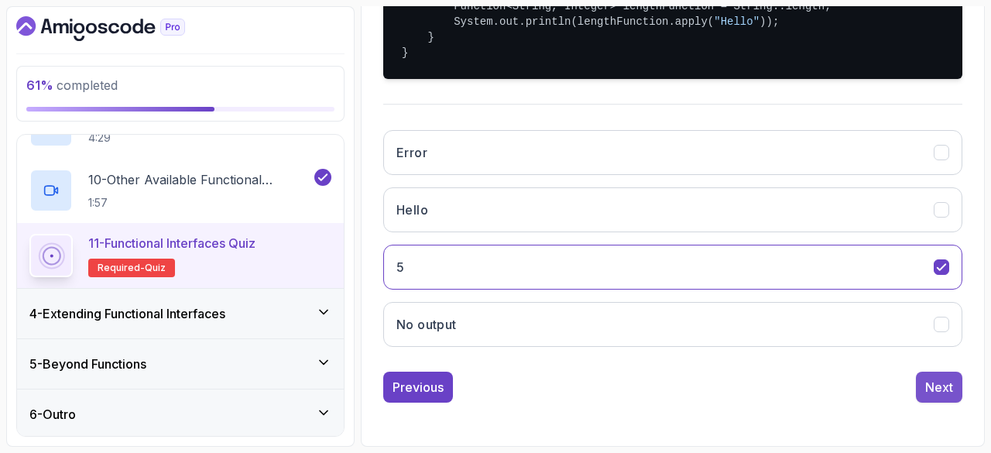
click at [950, 381] on div "Next" at bounding box center [940, 387] width 28 height 19
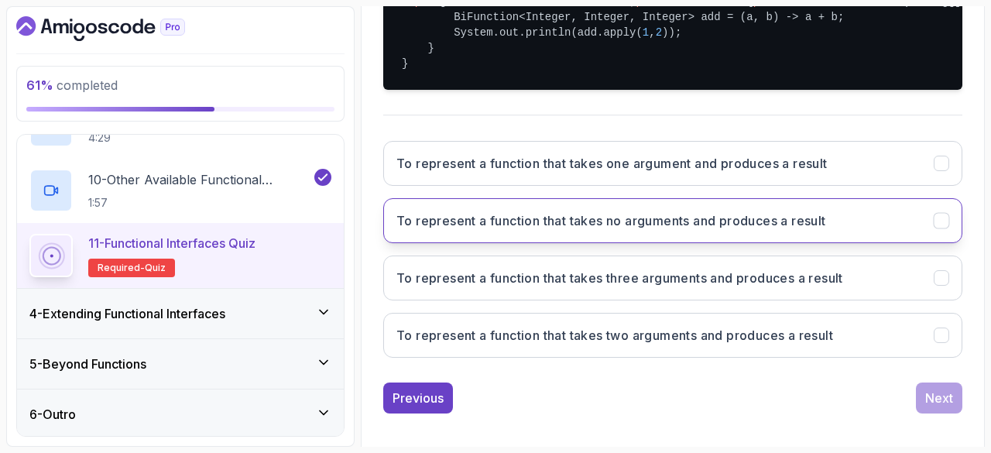
scroll to position [428, 0]
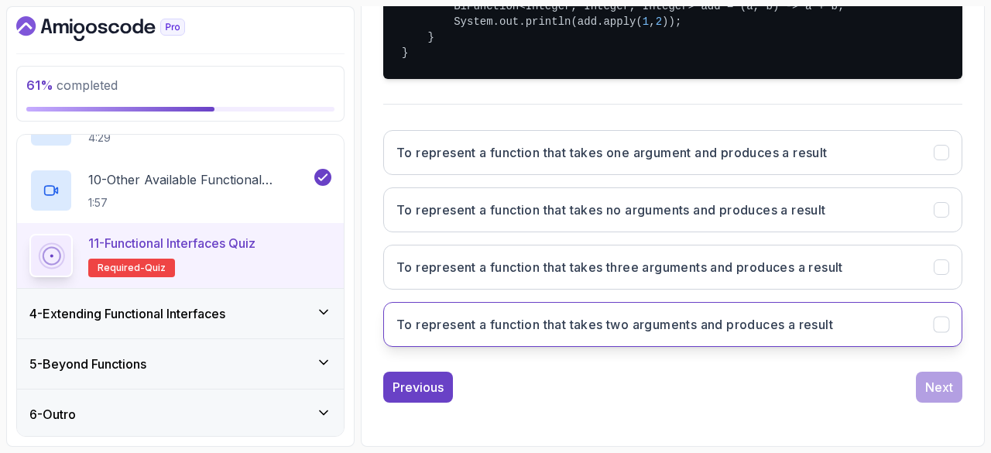
click at [921, 347] on button "To represent a function that takes two arguments and produces a result" at bounding box center [672, 324] width 579 height 45
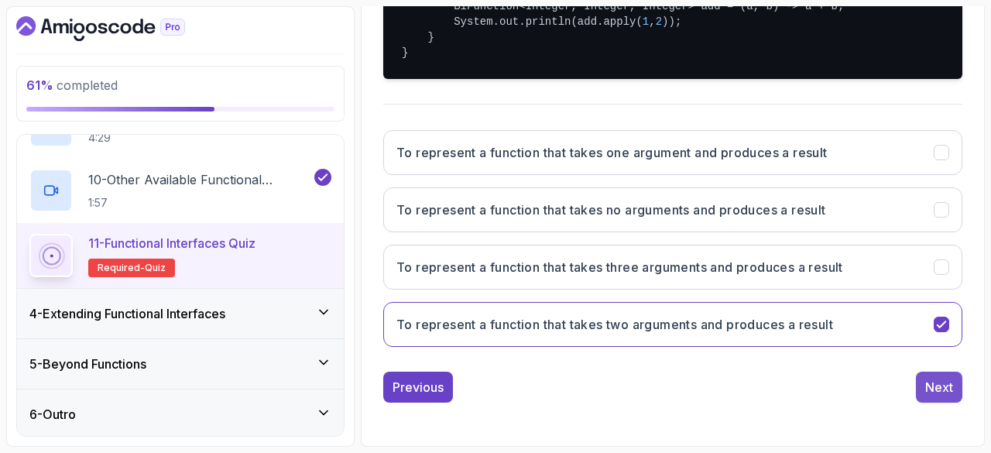
click at [949, 397] on div "Next" at bounding box center [940, 387] width 28 height 19
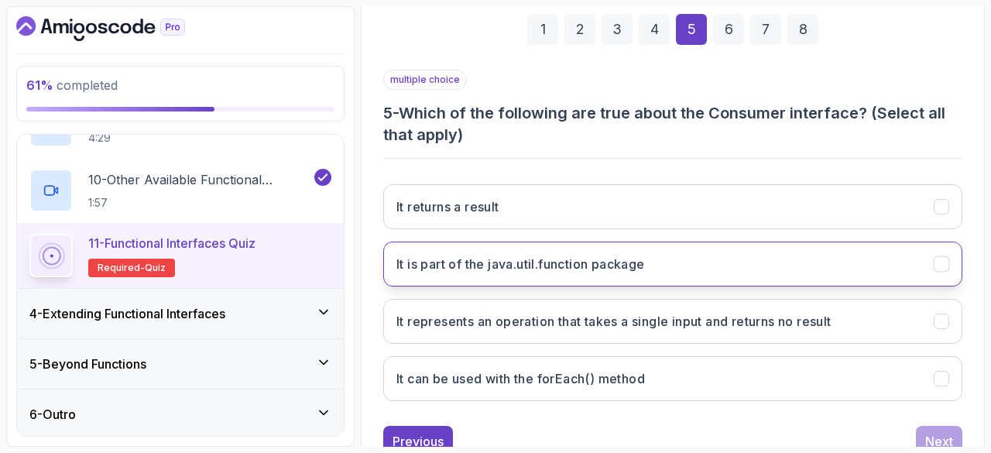
scroll to position [230, 0]
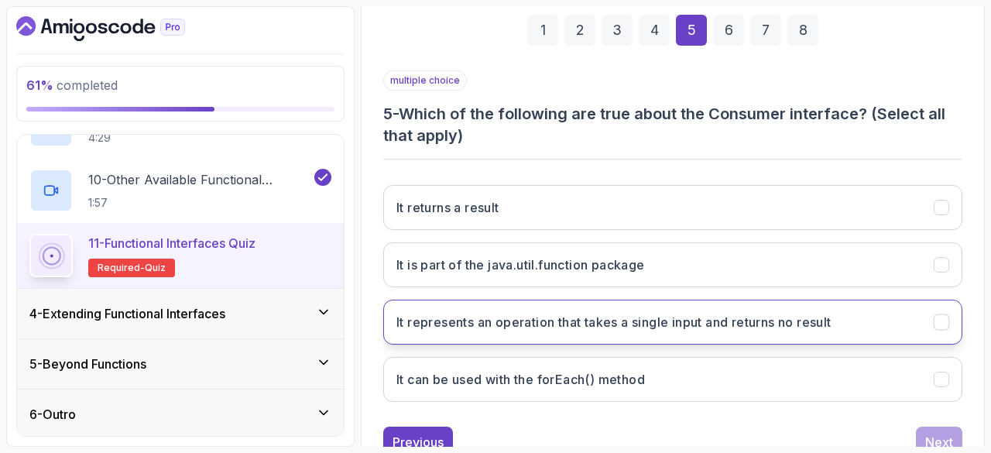
click at [949, 325] on icon "It represents an operation that takes a single input and returns no result" at bounding box center [942, 322] width 15 height 15
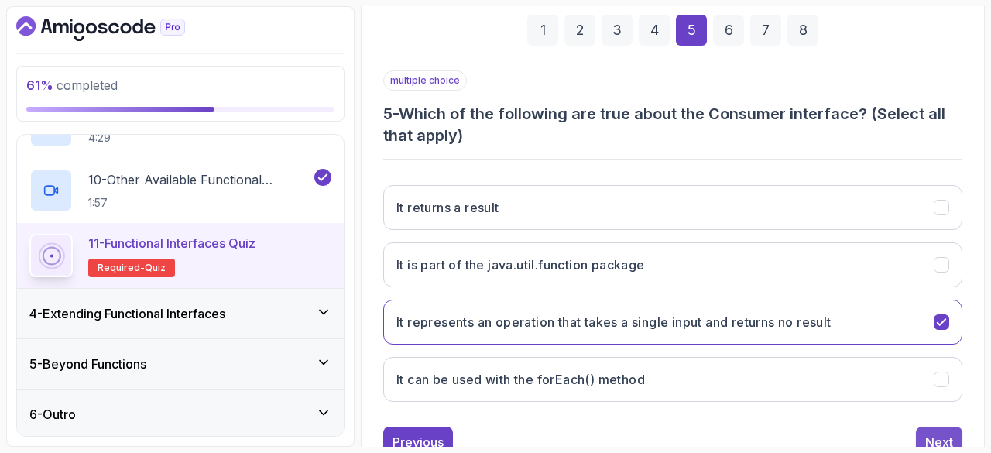
click at [934, 427] on button "Next" at bounding box center [939, 442] width 46 height 31
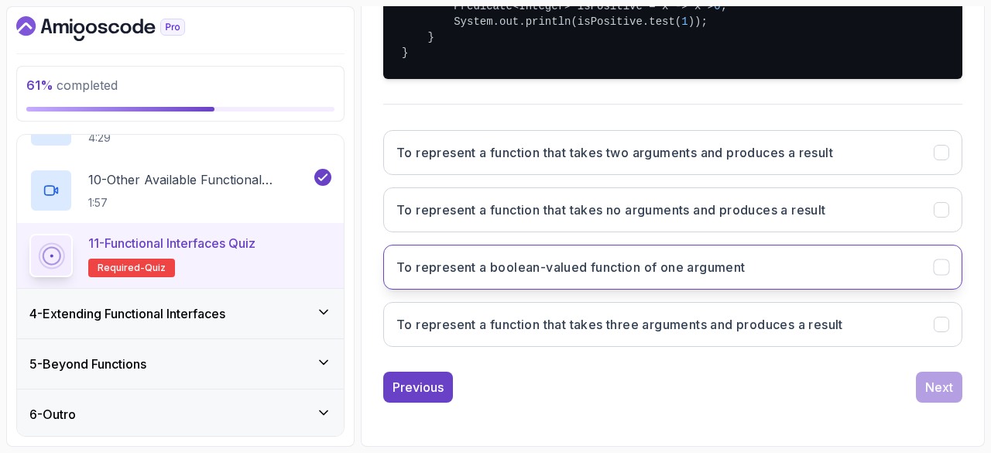
scroll to position [414, 0]
click at [780, 290] on button "To represent a boolean-valued function of one argument" at bounding box center [672, 268] width 579 height 45
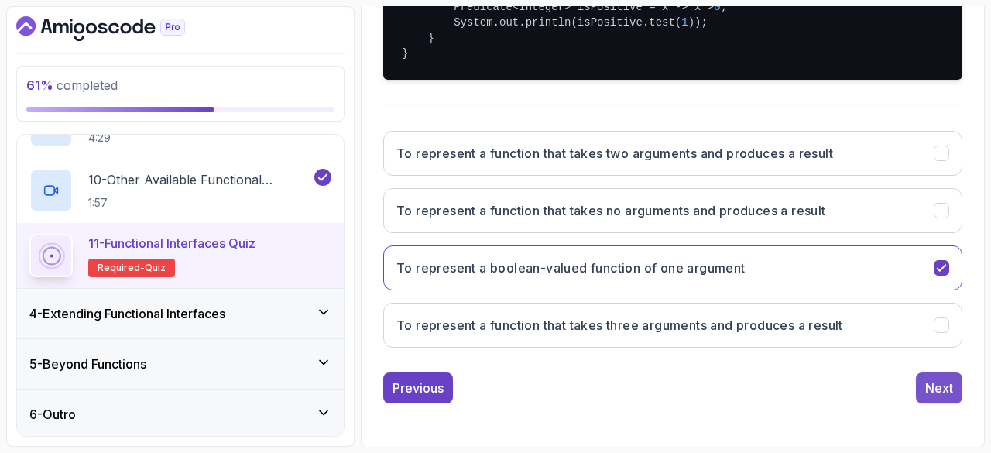
click at [945, 397] on div "Next" at bounding box center [940, 388] width 28 height 19
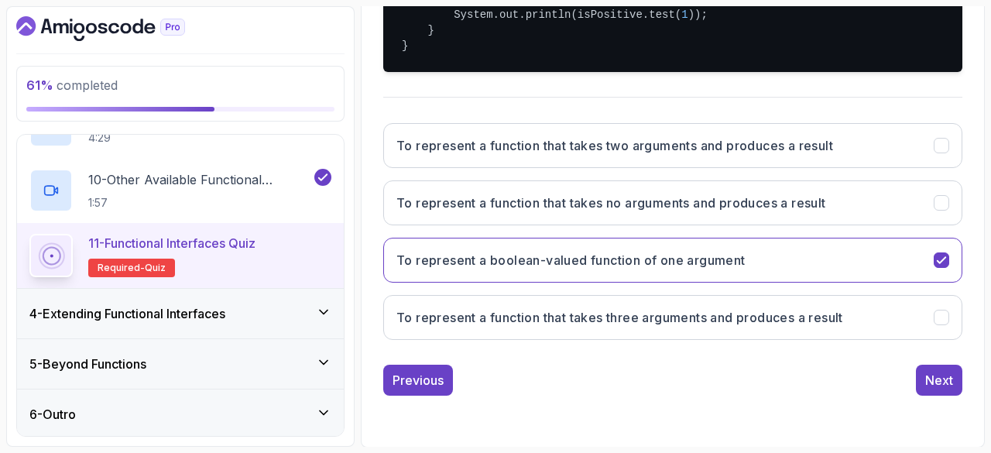
scroll to position [259, 0]
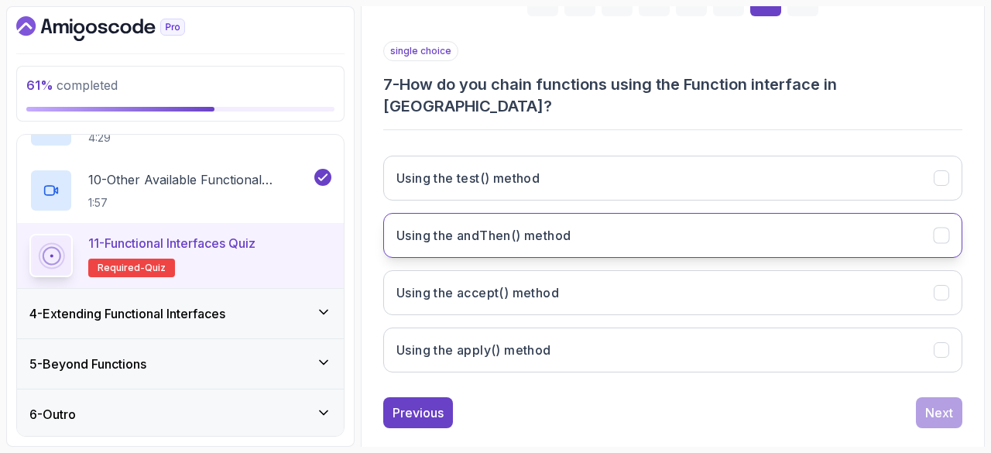
click at [544, 226] on h3 "Using the andThen() method" at bounding box center [484, 235] width 174 height 19
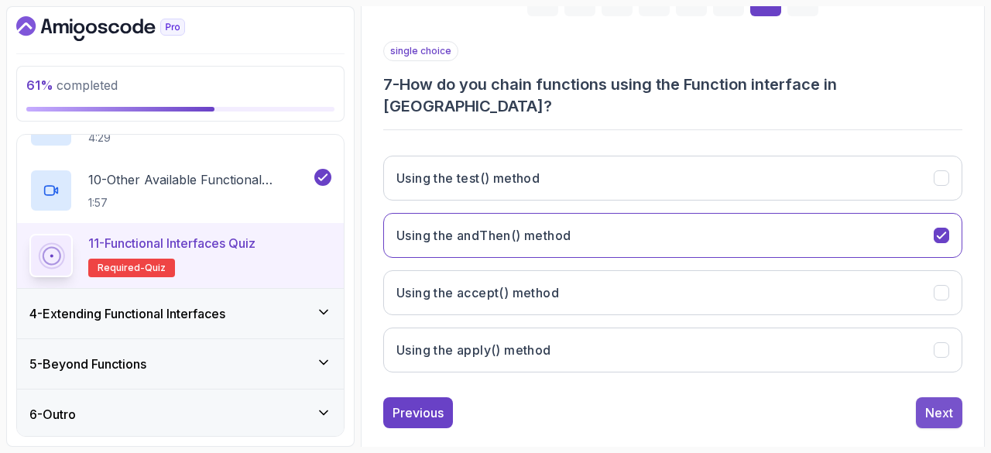
click at [932, 404] on div "Next" at bounding box center [940, 413] width 28 height 19
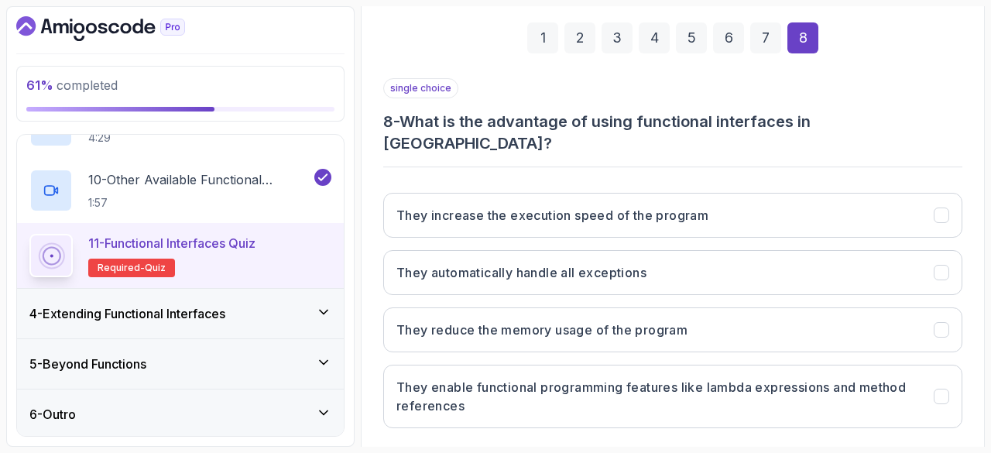
scroll to position [223, 0]
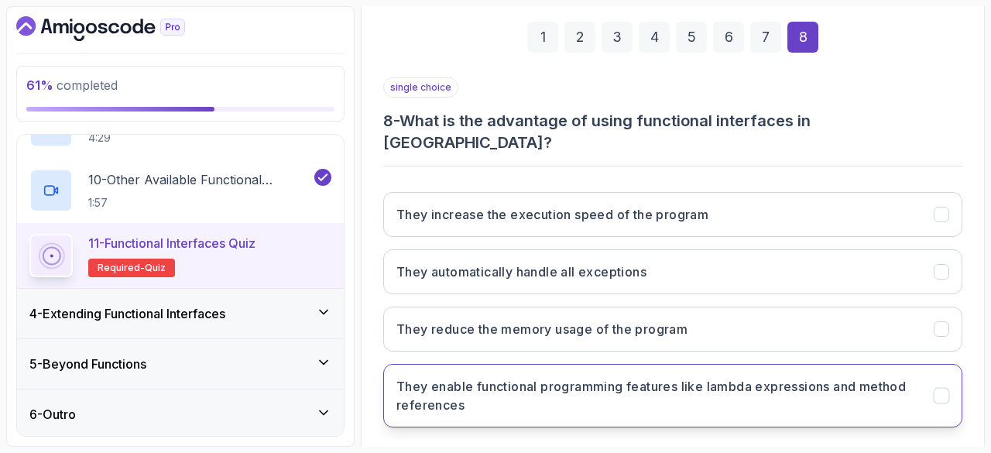
click at [939, 393] on icon "They enable functional programming features like lambda expressions and method …" at bounding box center [941, 396] width 9 height 6
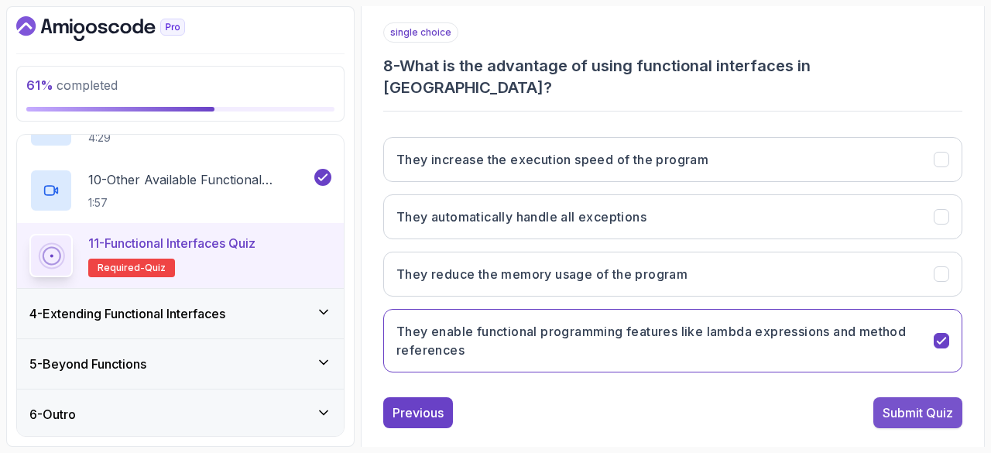
click at [916, 404] on div "Submit Quiz" at bounding box center [918, 413] width 70 height 19
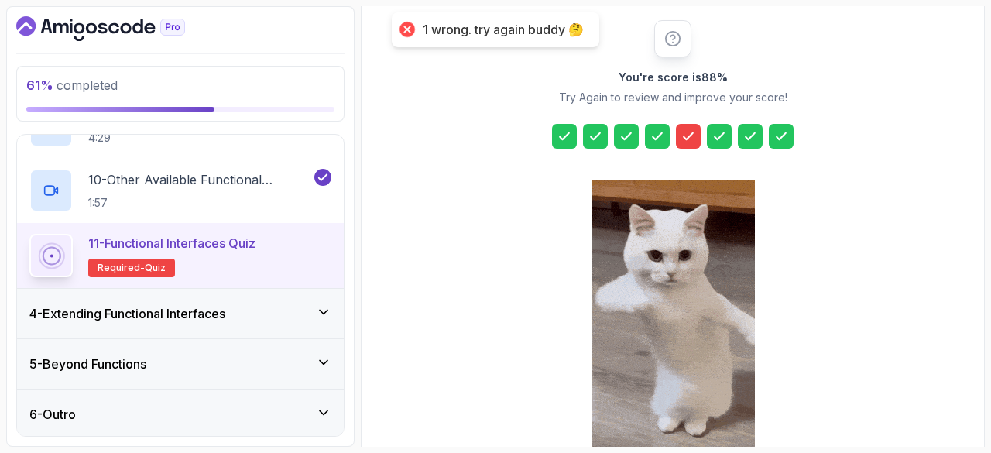
scroll to position [115, 0]
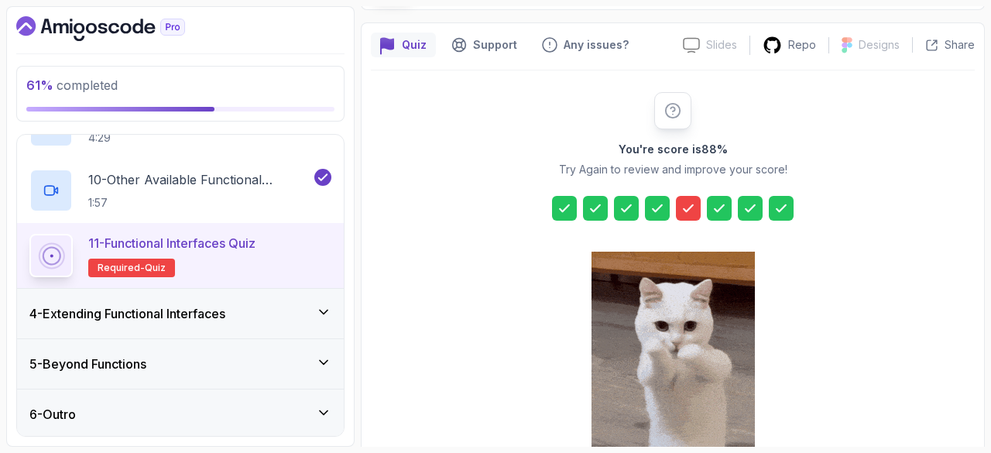
click at [686, 204] on icon at bounding box center [688, 208] width 15 height 15
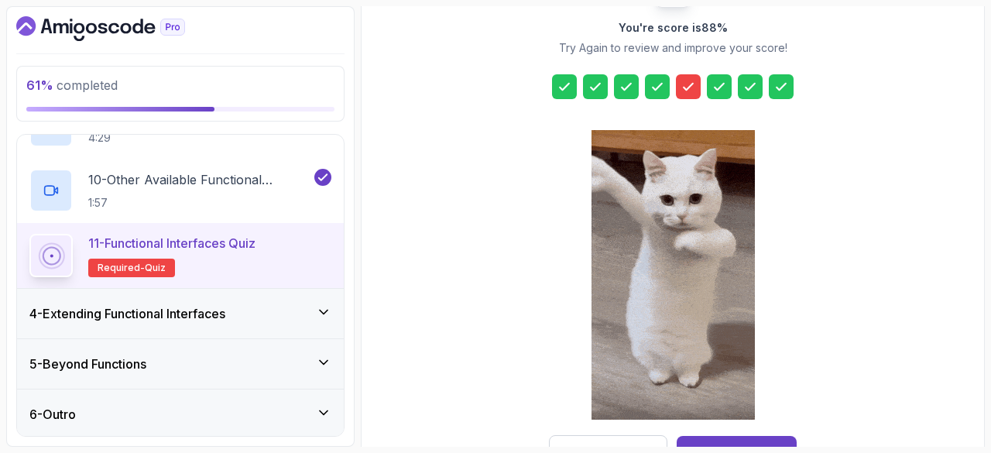
scroll to position [287, 0]
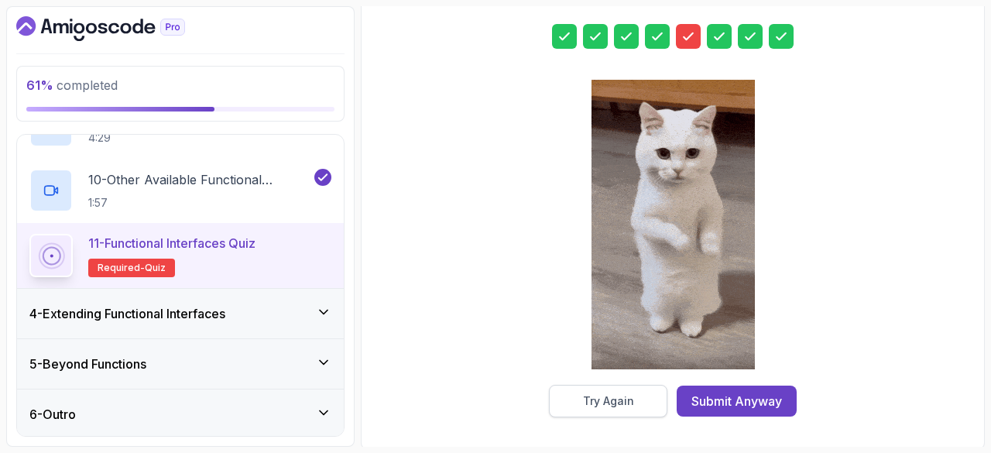
click at [618, 393] on div "Try Again" at bounding box center [608, 400] width 51 height 15
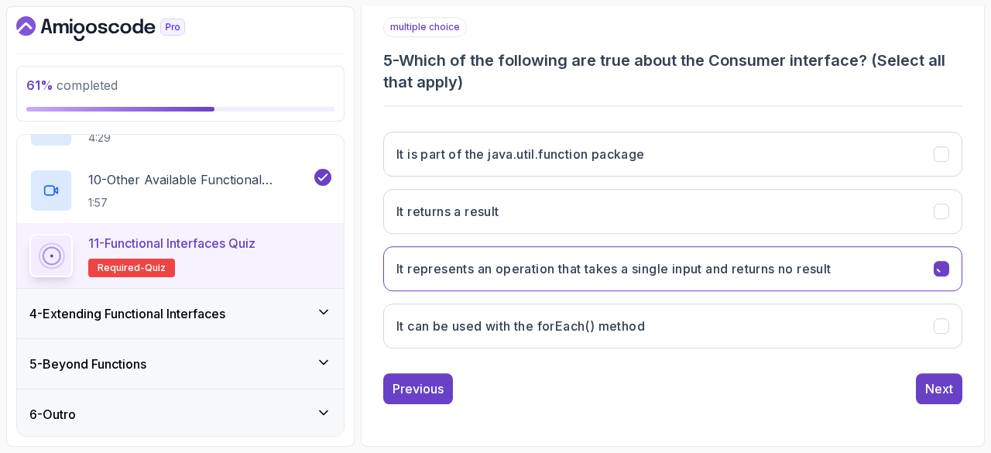
scroll to position [281, 0]
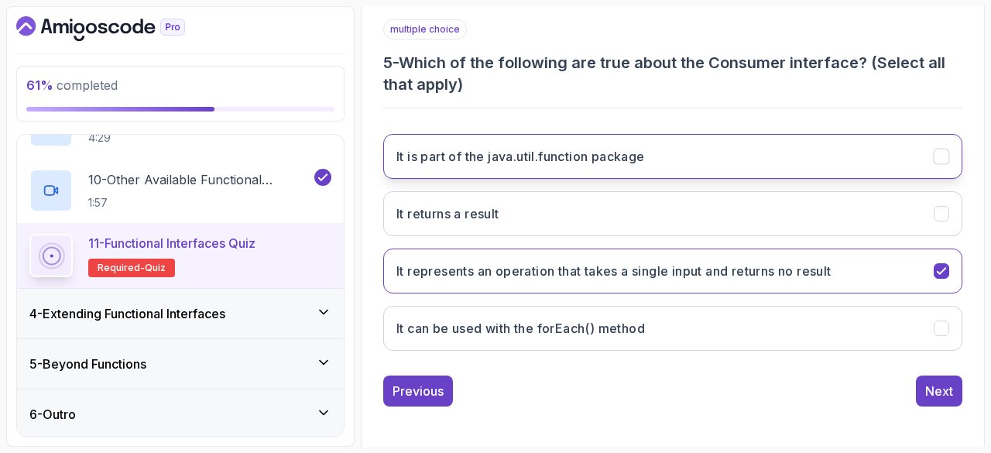
click at [945, 156] on icon "It is part of the java.util.function package" at bounding box center [942, 156] width 15 height 15
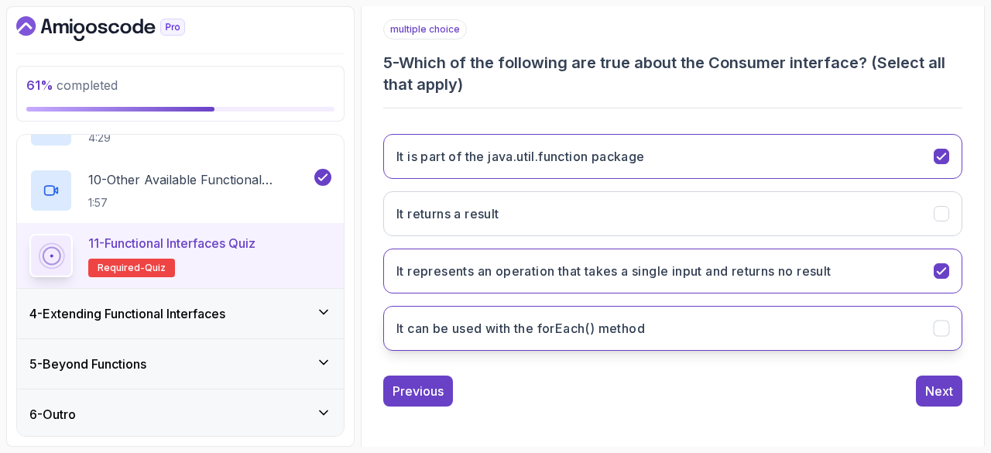
click at [944, 325] on icon "It can be used with the forEach() method" at bounding box center [941, 328] width 9 height 6
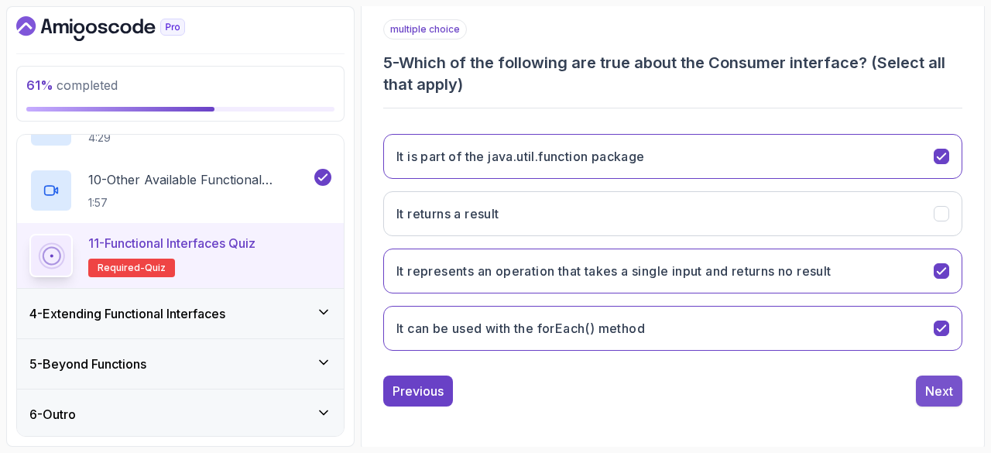
click at [945, 388] on div "Next" at bounding box center [940, 391] width 28 height 19
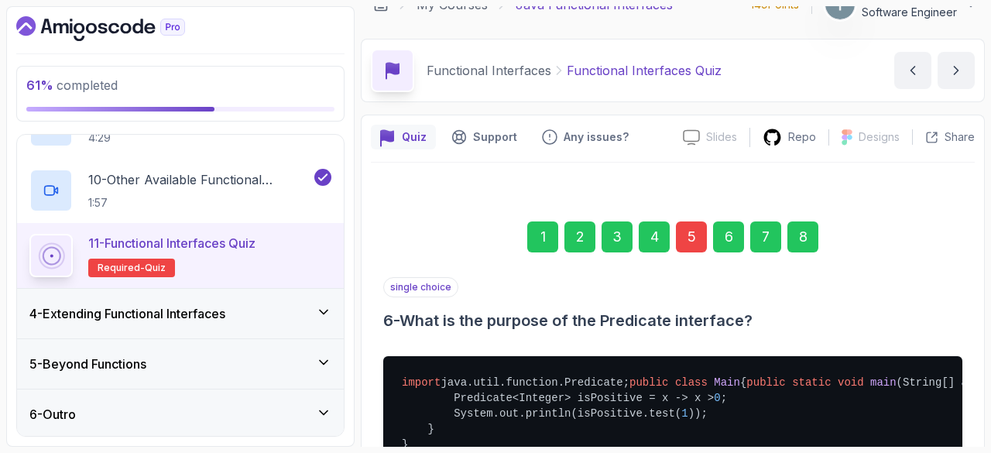
scroll to position [0, 0]
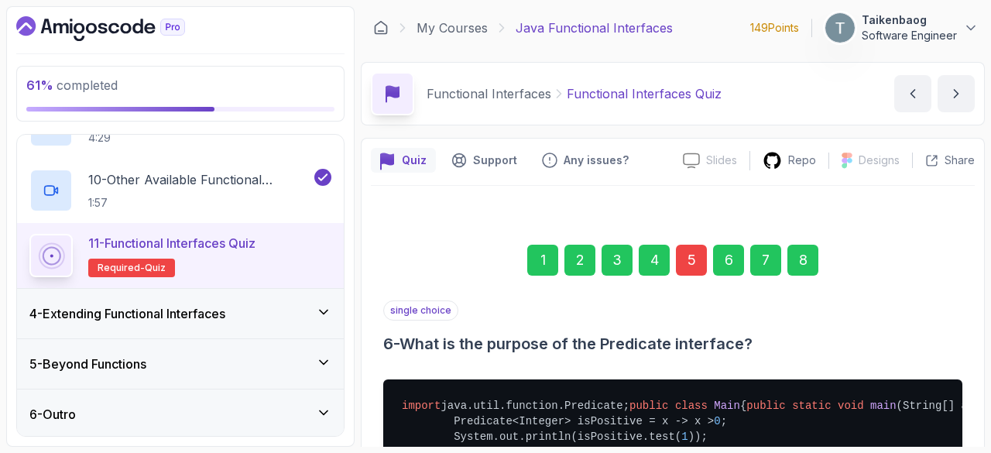
click at [798, 265] on div "8" at bounding box center [803, 260] width 31 height 31
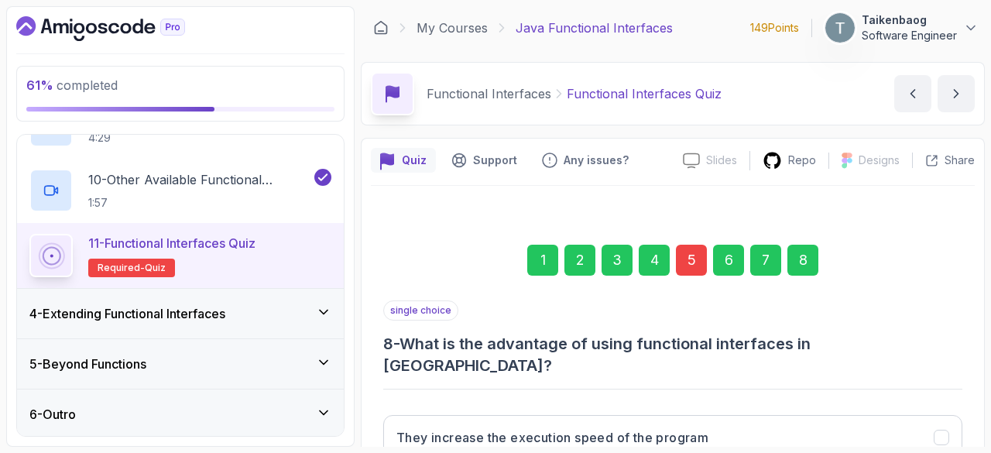
click at [688, 260] on div "5" at bounding box center [691, 260] width 31 height 31
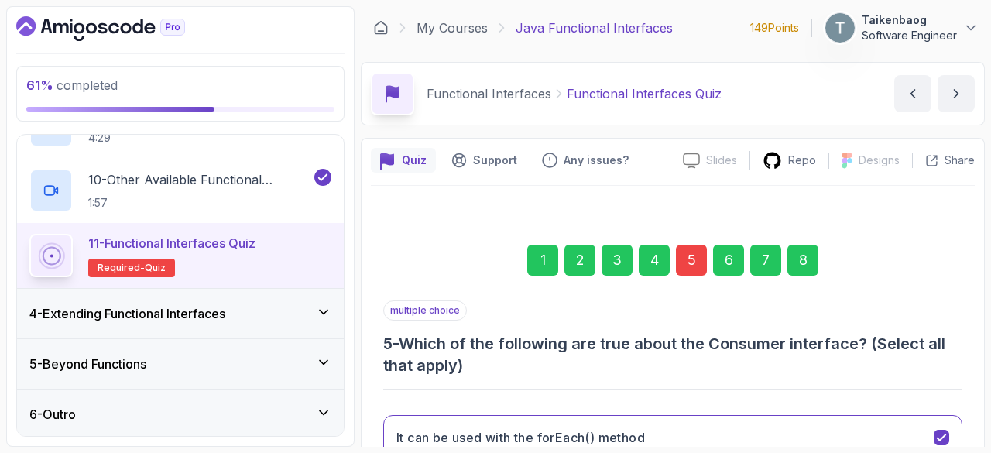
click at [809, 251] on div "8" at bounding box center [803, 260] width 31 height 31
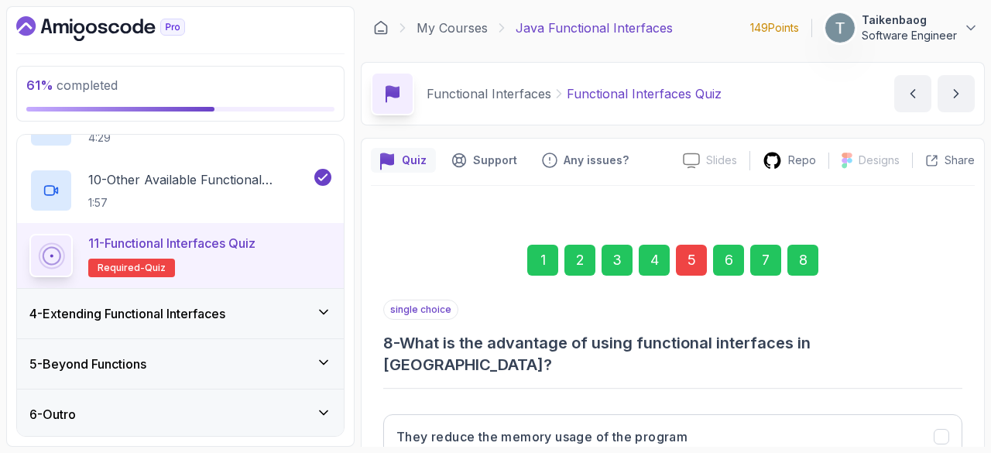
scroll to position [278, 0]
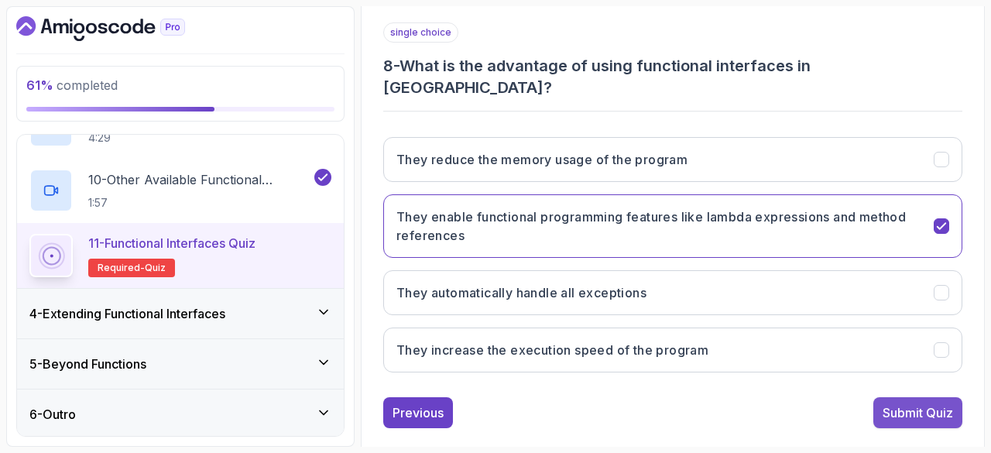
click at [930, 404] on div "Submit Quiz" at bounding box center [918, 413] width 70 height 19
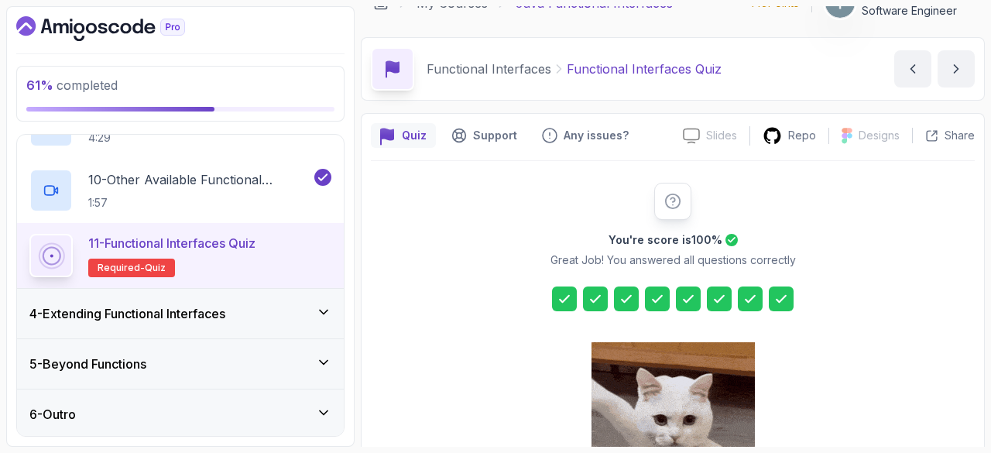
scroll to position [287, 0]
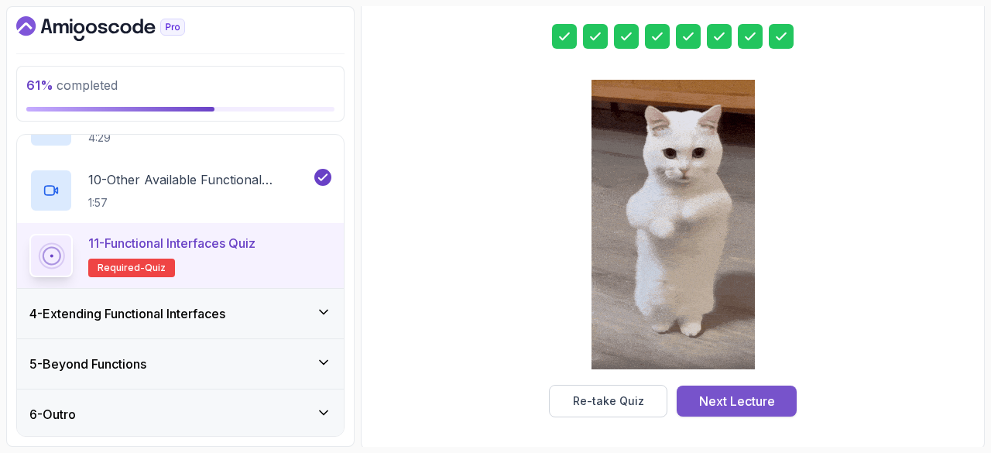
click at [754, 395] on div "Next Lecture" at bounding box center [737, 401] width 76 height 19
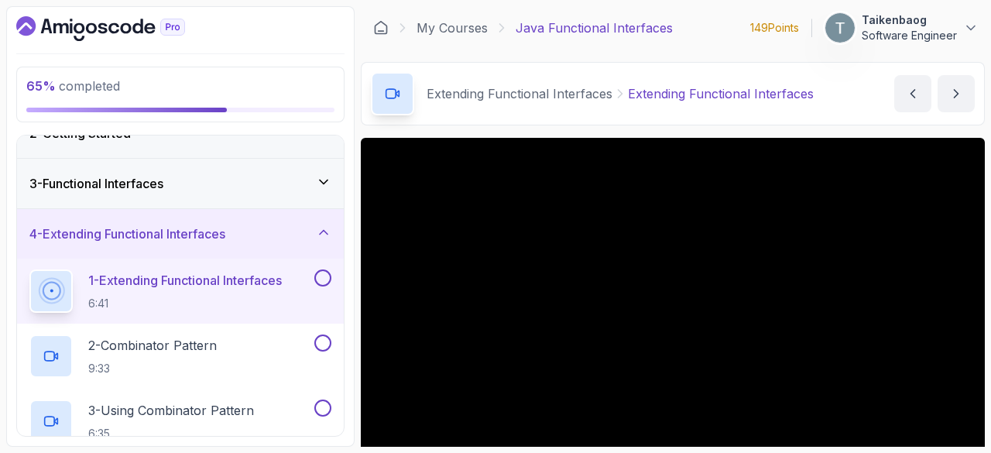
scroll to position [65, 0]
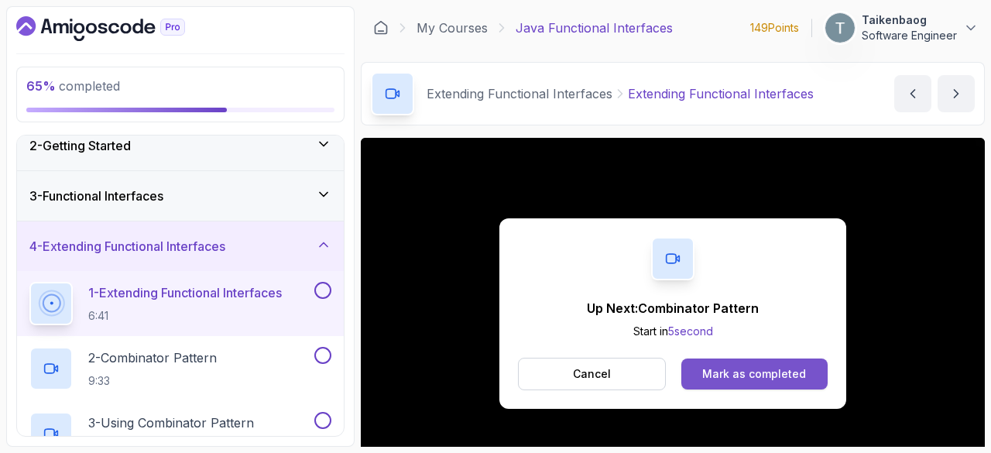
click at [729, 369] on div "Mark as completed" at bounding box center [755, 373] width 104 height 15
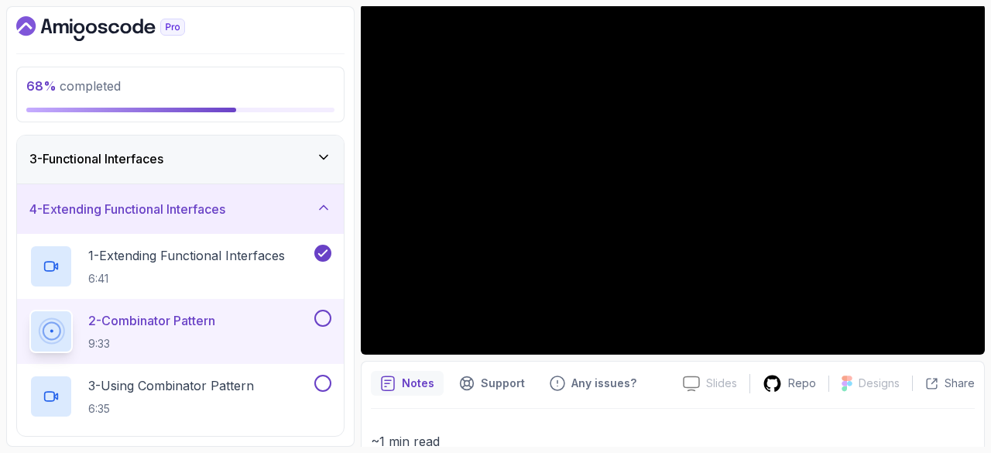
scroll to position [135, 0]
click at [254, 312] on div "2 - Combinator Pattern 9:33" at bounding box center [170, 331] width 282 height 43
click at [511, 249] on div at bounding box center [673, 178] width 624 height 351
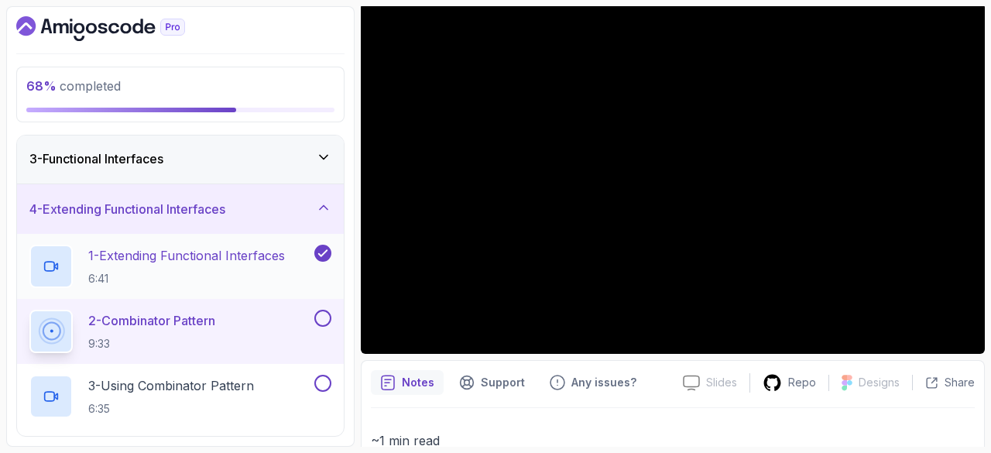
click at [218, 262] on p "1 - Extending Functional Interfaces" at bounding box center [186, 255] width 197 height 19
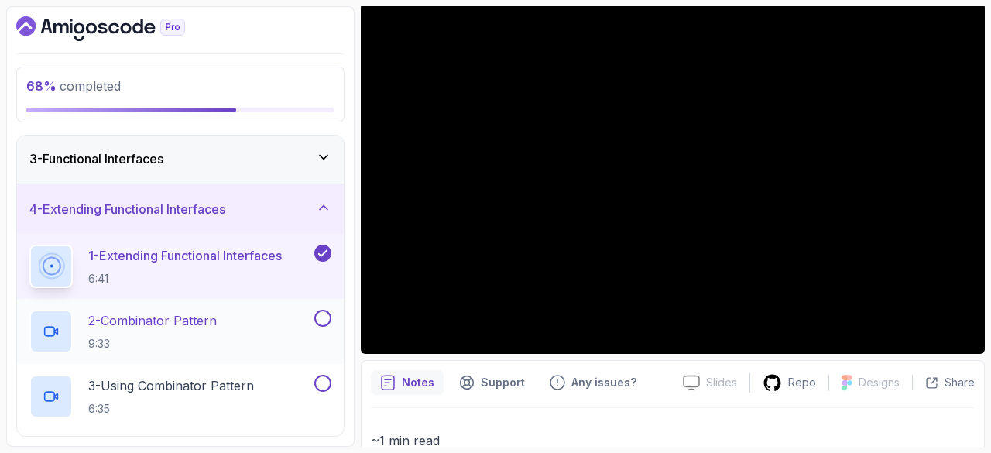
click at [259, 330] on div "2 - Combinator Pattern 9:33" at bounding box center [170, 331] width 282 height 43
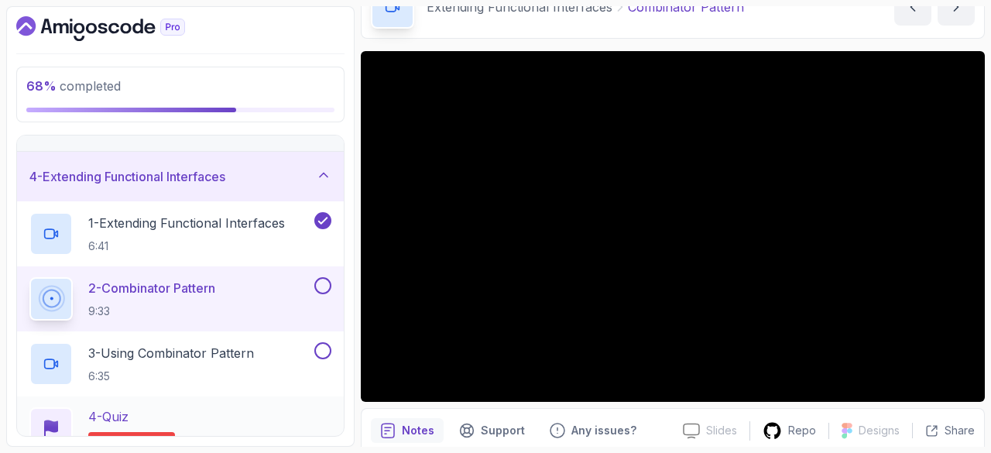
scroll to position [129, 0]
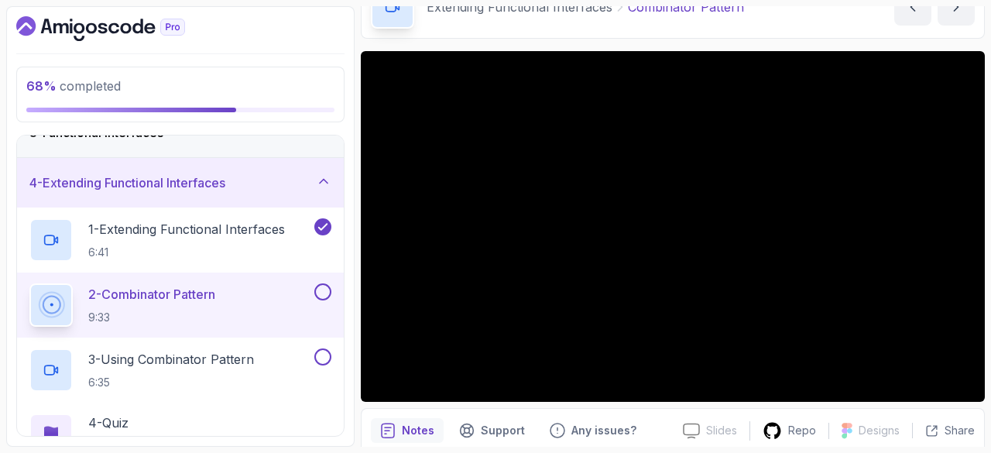
click at [0, 359] on section "68 % completed 1 - Intro 2 - Getting Started 3 - Functional Interfaces 4 - Exte…" at bounding box center [495, 226] width 991 height 453
